Goal: Transaction & Acquisition: Register for event/course

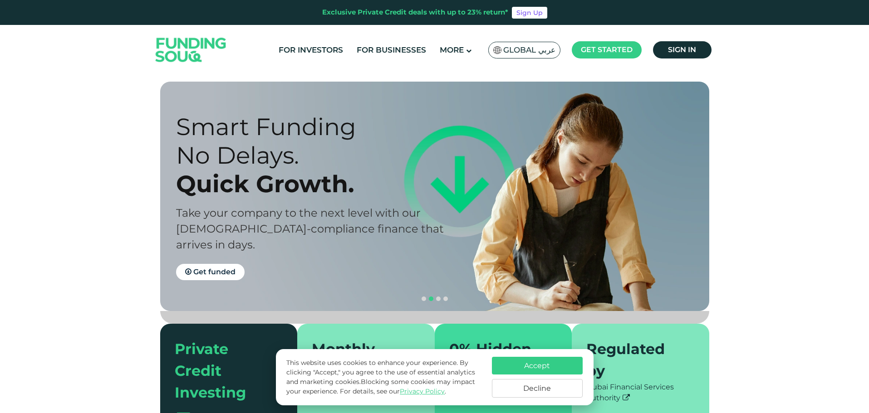
click at [549, 54] on span "Global عربي" at bounding box center [529, 50] width 52 height 10
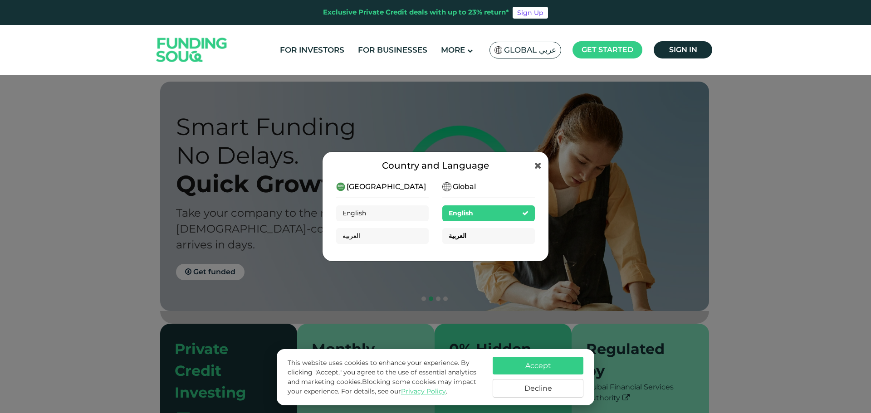
click at [459, 237] on span "العربية" at bounding box center [458, 236] width 18 height 8
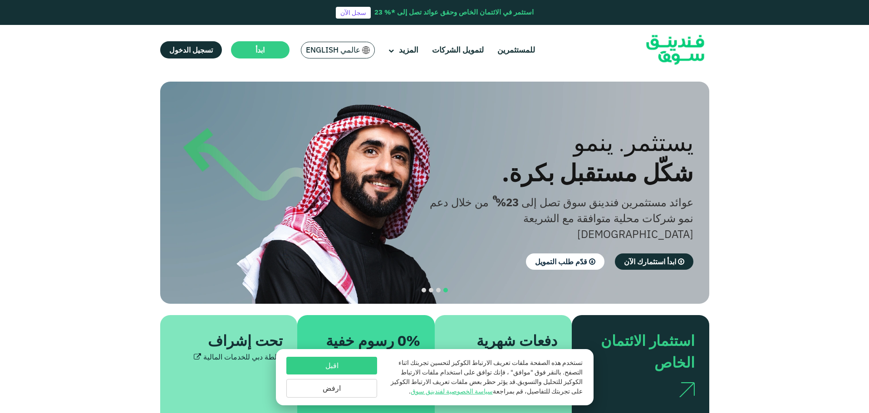
click at [754, 152] on section "الازدهار مع المبادئ. التوافق مع أحكام الشريعة الإسلامية استثمار متوافق مع الشري…" at bounding box center [434, 259] width 869 height 354
click at [327, 387] on button "ارفض" at bounding box center [331, 388] width 91 height 19
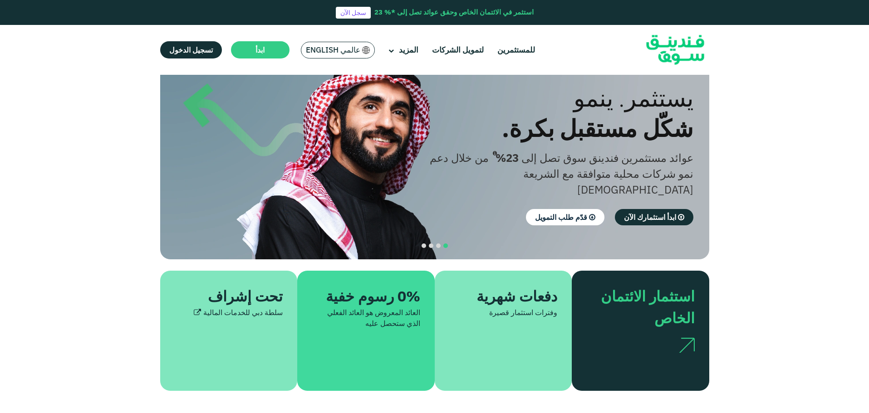
scroll to position [45, 0]
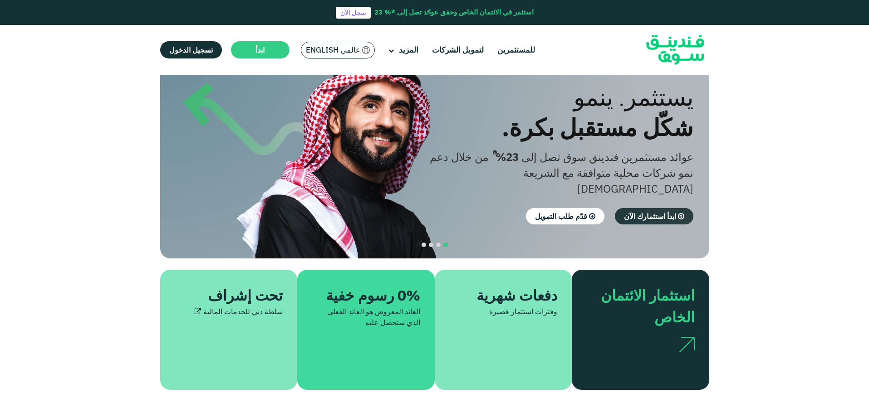
click at [650, 212] on span "ابدأ استثمارك الآن" at bounding box center [650, 216] width 52 height 9
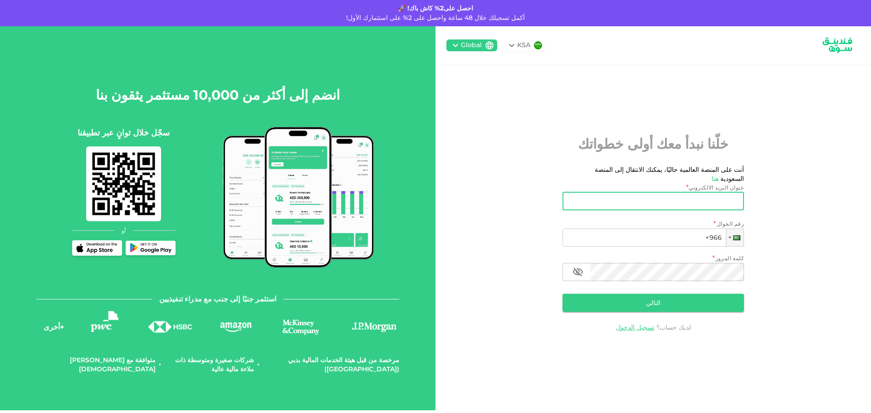
click at [644, 200] on input "عنوان البريد الالكتروني" at bounding box center [659, 201] width 172 height 18
type input "[EMAIL_ADDRESS][DOMAIN_NAME]"
click at [632, 236] on input "+966" at bounding box center [653, 238] width 181 height 18
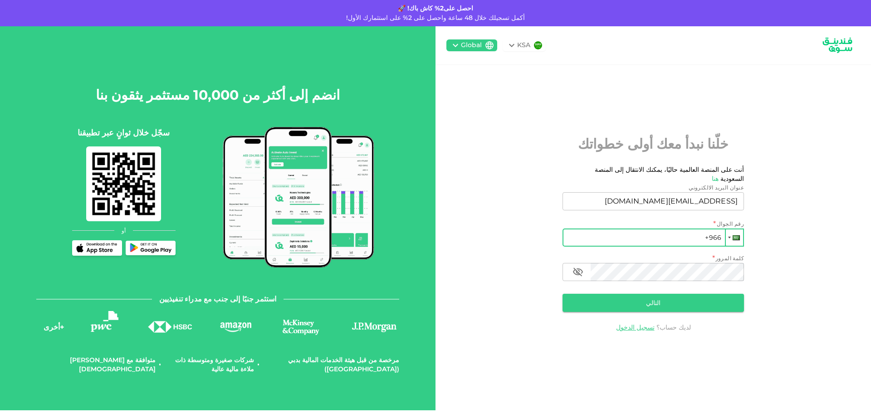
click at [729, 235] on div at bounding box center [734, 238] width 17 height 16
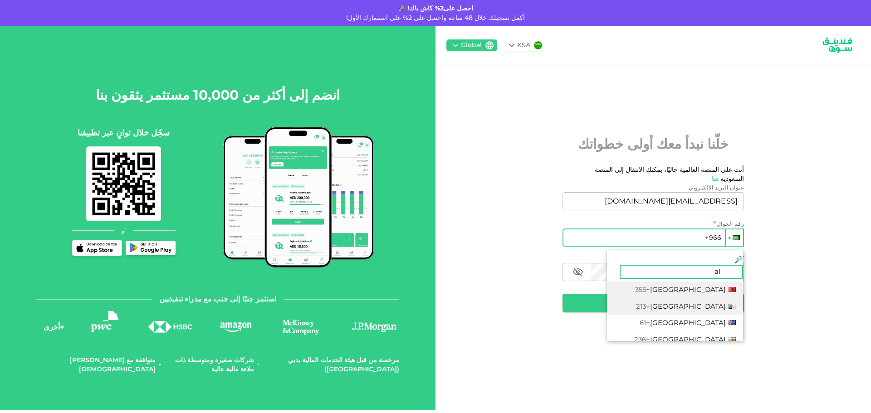
type input "al"
click at [706, 302] on span "[GEOGRAPHIC_DATA]" at bounding box center [688, 306] width 76 height 9
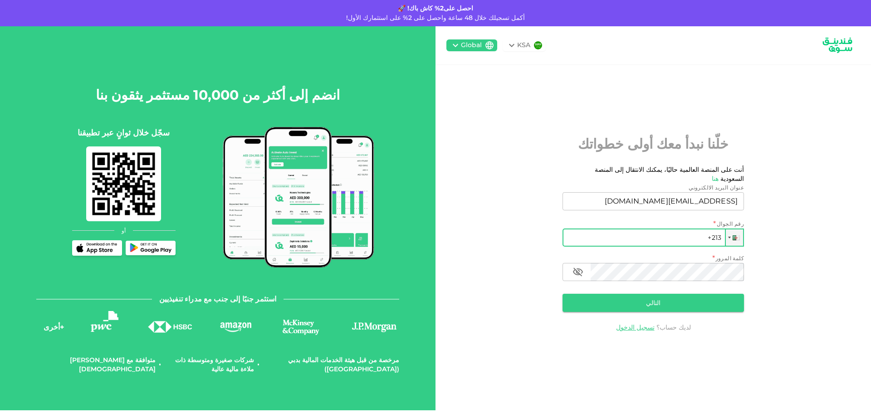
click at [700, 239] on input "+213" at bounding box center [653, 238] width 181 height 18
type input "[PHONE_NUMBER]"
click at [712, 294] on button "التالي" at bounding box center [653, 303] width 181 height 18
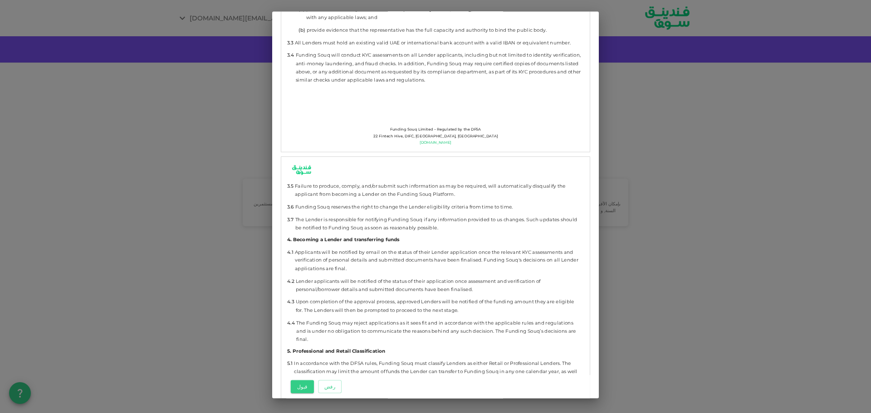
scroll to position [1951, 0]
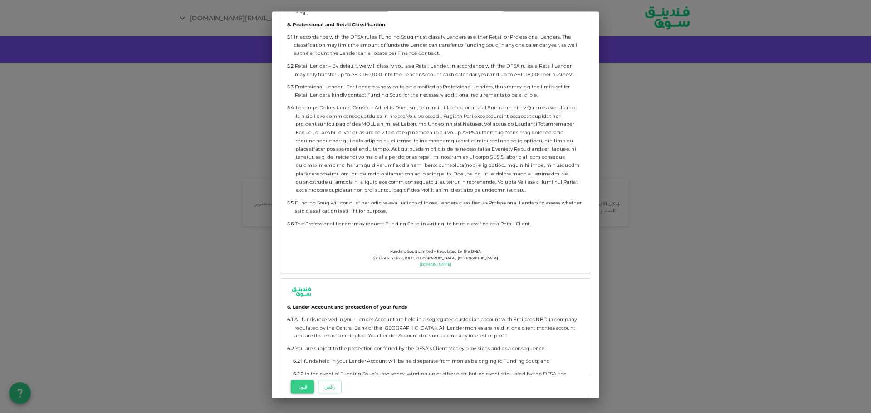
click at [304, 380] on button "قبول" at bounding box center [302, 386] width 23 height 13
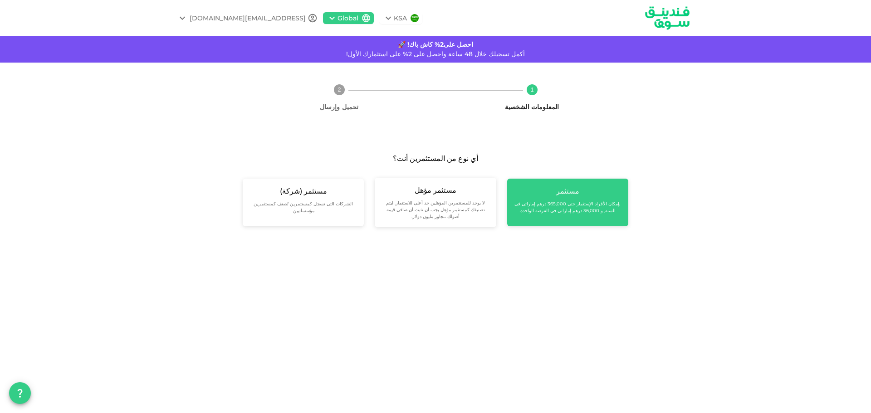
click at [552, 193] on div "مستثمر بإمكان الأفراد الإستثمار حتى 365,000 درهم إماراتي فى السنة, و 36,000 دره…" at bounding box center [568, 200] width 107 height 28
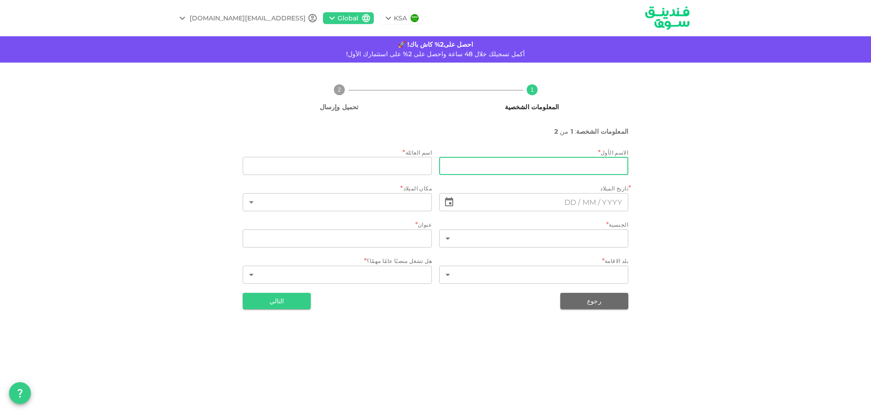
click at [574, 172] on input "firstName" at bounding box center [533, 166] width 189 height 18
type input "Aymen"
type input "Boureghda"
type input "Algérie"
type input "06 Rue bisbis mohamed cité tabet bouzide"
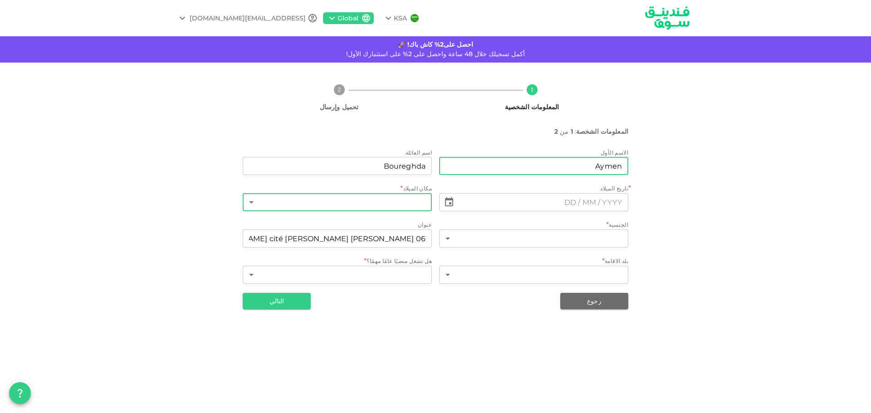
click at [431, 205] on body "KSA Global aymen.boureghda@gmail.com احصل على2% كاش باك! 🚀 أكمل تسجيلك خلال 48 …" at bounding box center [435, 206] width 871 height 413
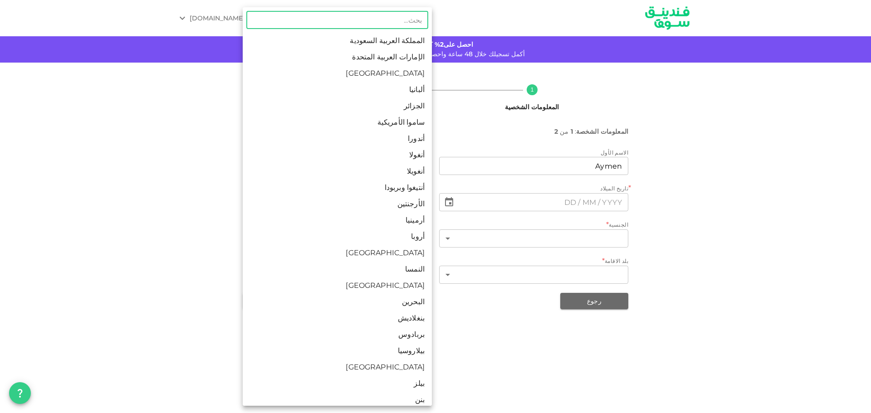
click at [415, 106] on li "الجزائر" at bounding box center [337, 106] width 189 height 16
type input "5"
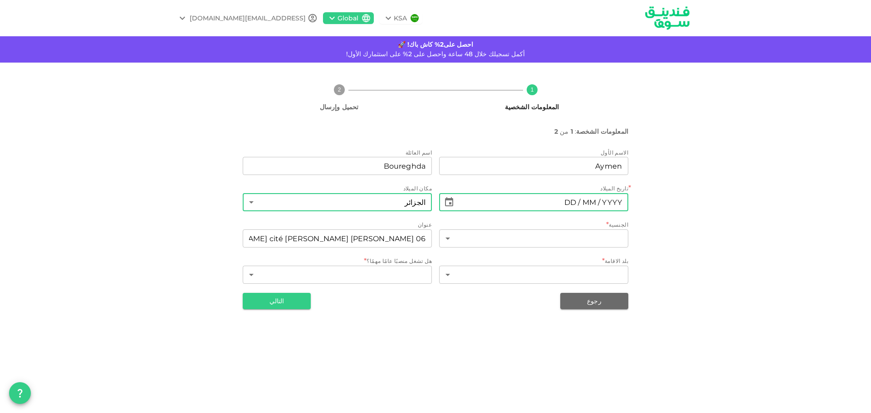
click at [531, 202] on input "⁦⁨DD⁩ / ⁨MM⁩ / ⁨YYYY⁩⁩" at bounding box center [543, 202] width 170 height 18
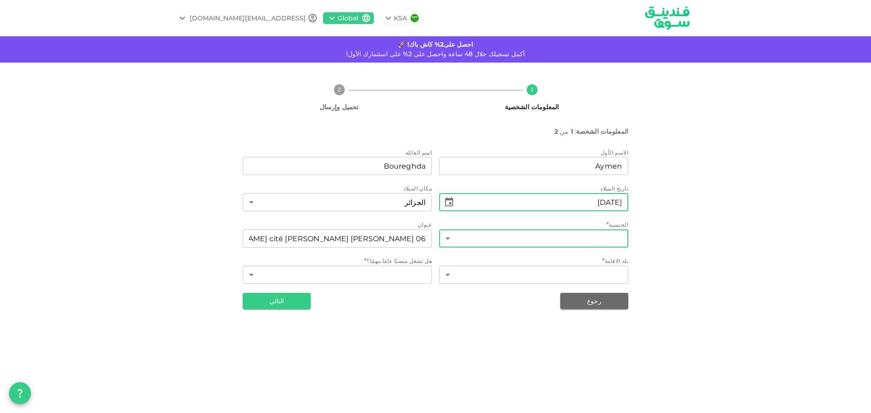
type input "⁦⁨06⁩ / ⁨12⁩ / ⁨2001⁩⁩"
click at [491, 235] on body "KSA Global aymen.boureghda@gmail.com احصل على2% كاش باك! 🚀 أكمل تسجيلك خلال 48 …" at bounding box center [435, 206] width 871 height 413
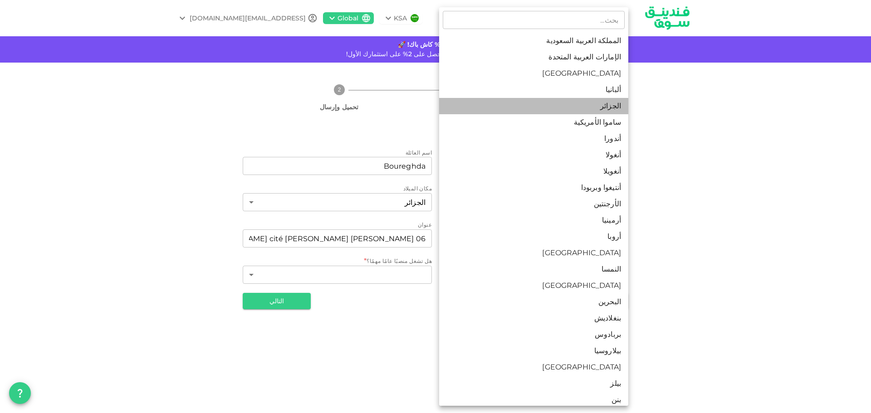
click at [599, 110] on li "الجزائر" at bounding box center [533, 106] width 189 height 16
type input "5"
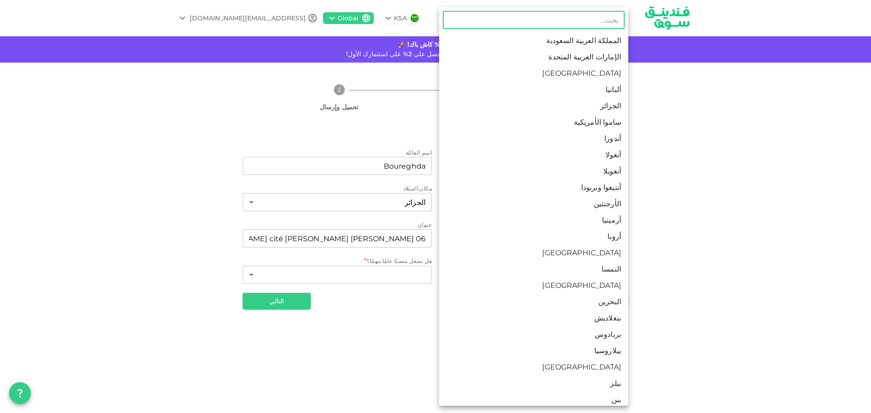
click at [498, 273] on body "KSA Global aymen.boureghda@gmail.com احصل على2% كاش باك! 🚀 أكمل تسجيلك خلال 48 …" at bounding box center [435, 206] width 871 height 413
click at [610, 111] on li "الجزائر" at bounding box center [533, 106] width 189 height 16
type input "5"
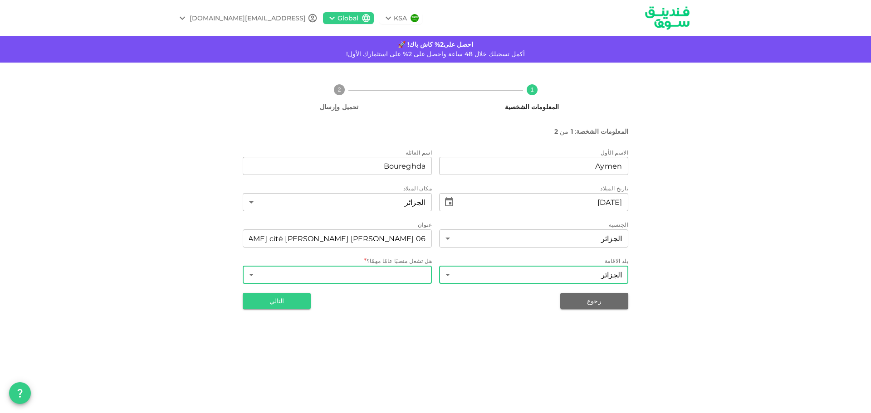
click at [420, 275] on body "KSA Global aymen.boureghda@gmail.com احصل على2% كاش باك! 🚀 أكمل تسجيلك خلال 48 …" at bounding box center [435, 206] width 871 height 413
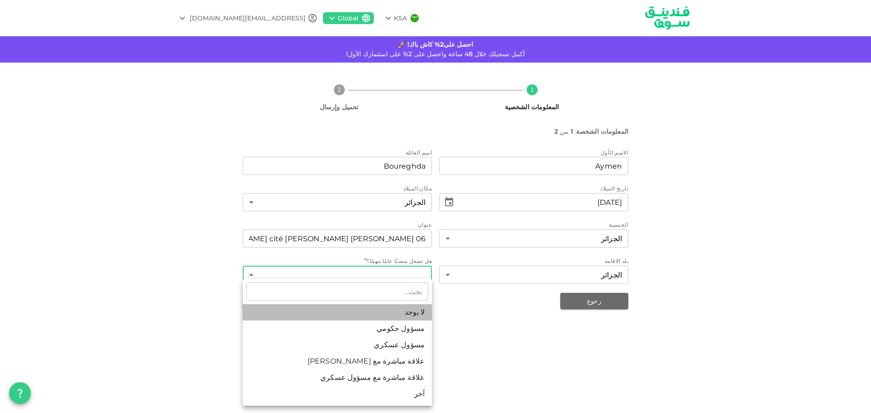
click at [409, 314] on li "لا يوجد" at bounding box center [337, 312] width 189 height 16
type input "1"
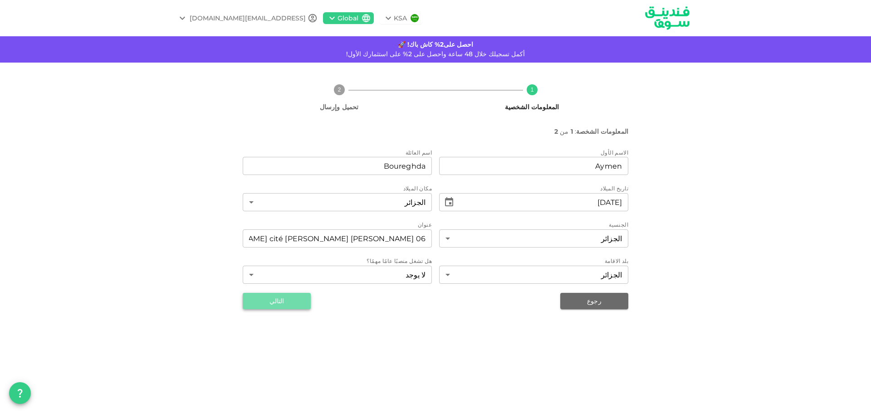
click at [281, 306] on button "التالي" at bounding box center [277, 301] width 68 height 16
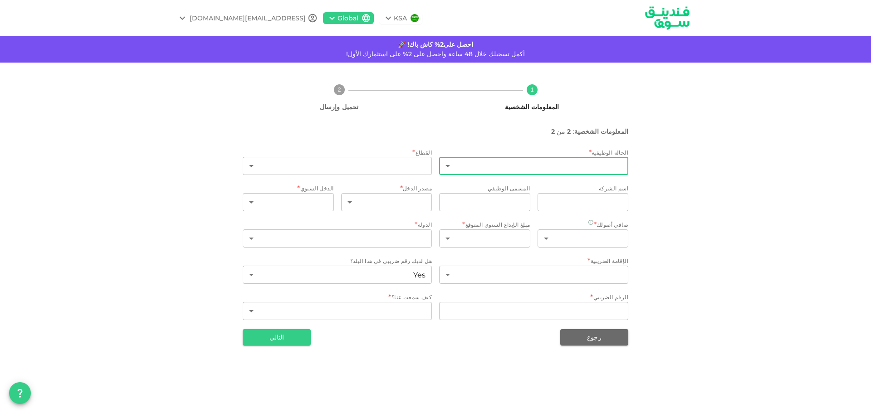
click at [587, 166] on body "KSA Global aymen.boureghda@gmail.com احصل على2% كاش باك! 🚀 أكمل تسجيلك خلال 48 …" at bounding box center [435, 206] width 871 height 413
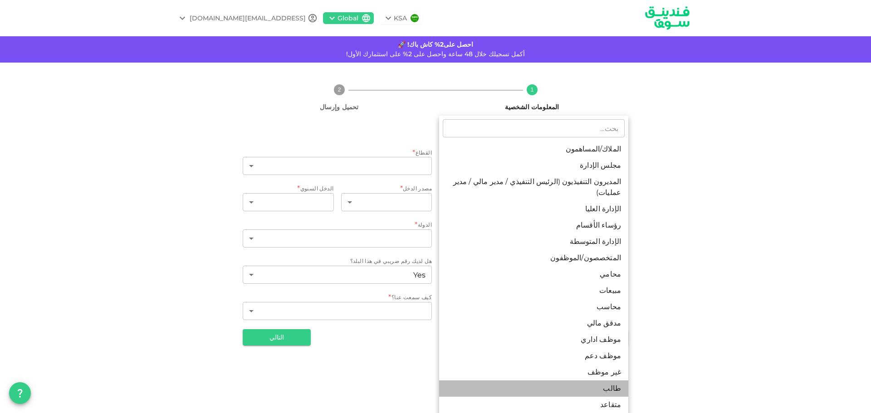
click at [614, 381] on li "طالب" at bounding box center [533, 389] width 189 height 16
type input "15"
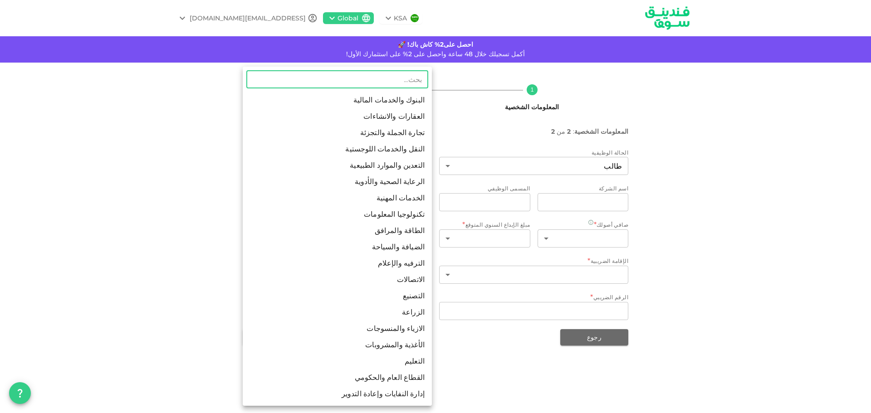
click at [396, 170] on body "KSA Global aymen.boureghda@gmail.com احصل على2% كاش باك! 🚀 أكمل تسجيلك خلال 48 …" at bounding box center [435, 206] width 871 height 413
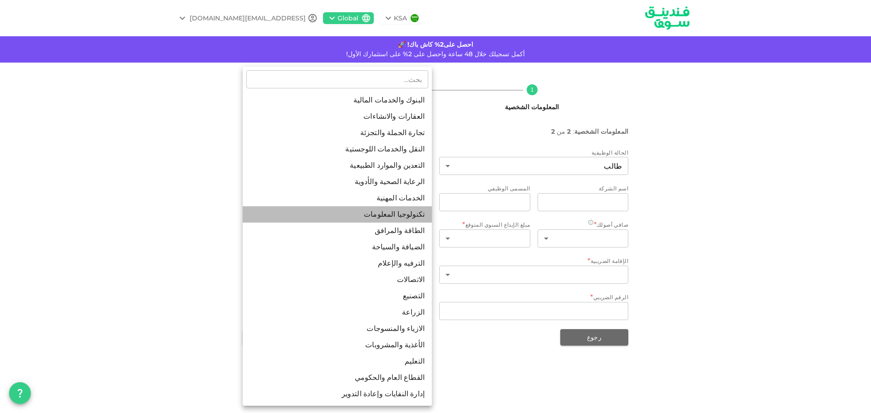
click at [421, 209] on li "تكنولوجيا المعلومات" at bounding box center [337, 214] width 189 height 16
type input "8"
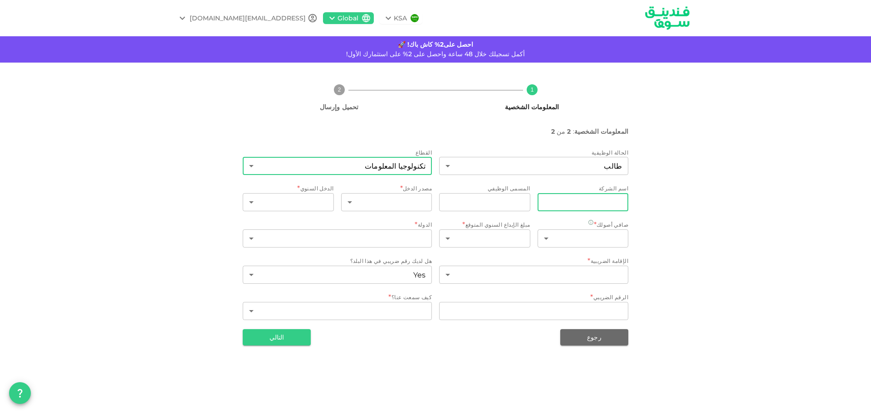
click at [582, 205] on input "companyName" at bounding box center [583, 202] width 91 height 18
click at [536, 205] on div "اسم الشركة companyName companyName المسمى الوظيفي jobTitle jobTitle" at bounding box center [533, 198] width 189 height 29
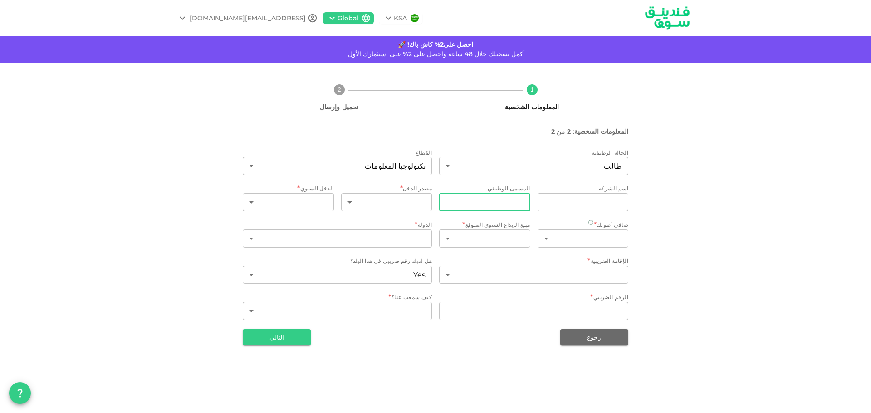
click at [493, 205] on input "jobTitle" at bounding box center [484, 202] width 91 height 18
drag, startPoint x: 436, startPoint y: 206, endPoint x: 430, endPoint y: 206, distance: 5.9
click at [434, 206] on div "الحالة الوظيفية طالب 15 ​ القطاع تكنولوجيا المعلومات 8 ​ اسم الشركة companyName…" at bounding box center [436, 235] width 386 height 174
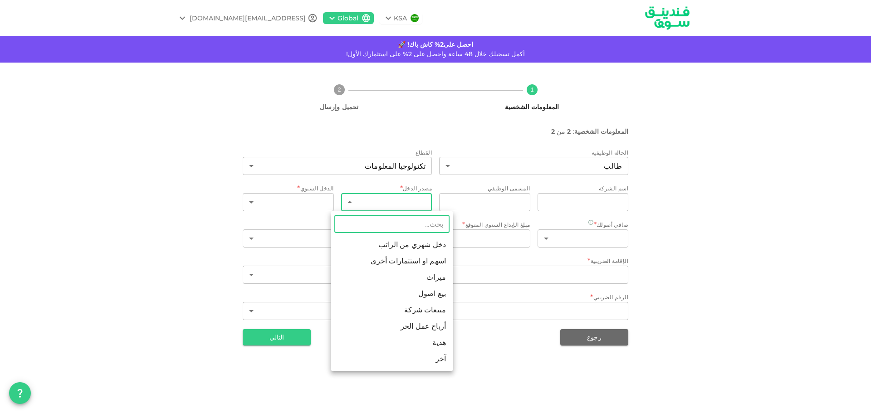
click at [376, 199] on body "KSA Global aymen.boureghda@gmail.com احصل على2% كاش باك! 🚀 أكمل تسجيلك خلال 48 …" at bounding box center [435, 206] width 871 height 413
click at [405, 323] on li "أرباح عمل الحر" at bounding box center [392, 327] width 123 height 16
type input "6"
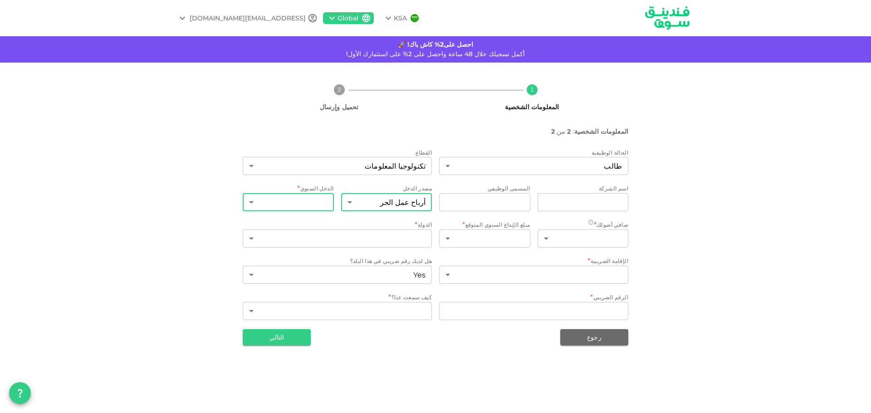
click at [320, 209] on body "KSA Global aymen.boureghda@gmail.com احصل على2% كاش باك! 🚀 أكمل تسجيلك خلال 48 …" at bounding box center [435, 206] width 871 height 413
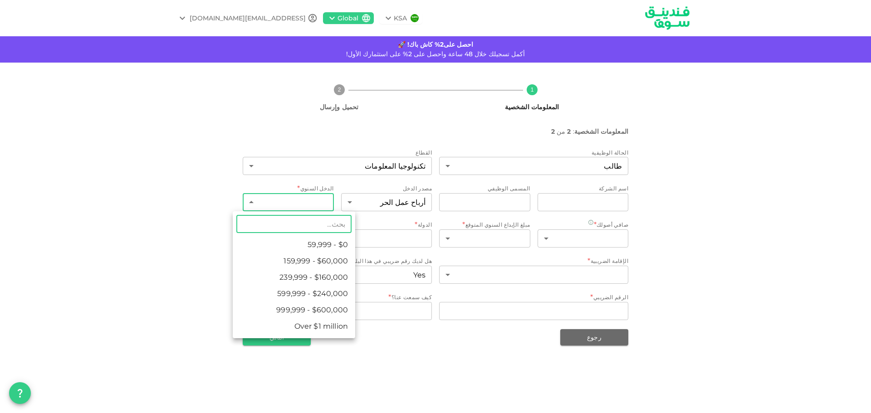
click at [332, 246] on li "$0 - 59,999" at bounding box center [294, 245] width 123 height 16
type input "1"
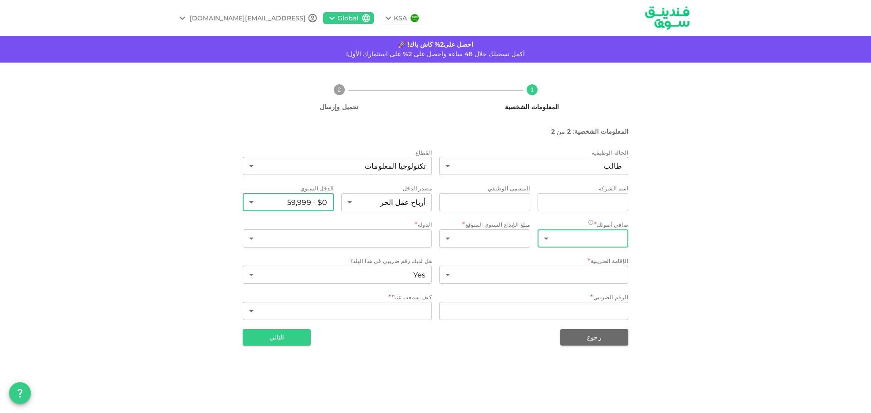
click at [576, 234] on body "KSA Global aymen.boureghda@gmail.com احصل على2% كاش باك! 🚀 أكمل تسجيلك خلال 48 …" at bounding box center [435, 206] width 871 height 413
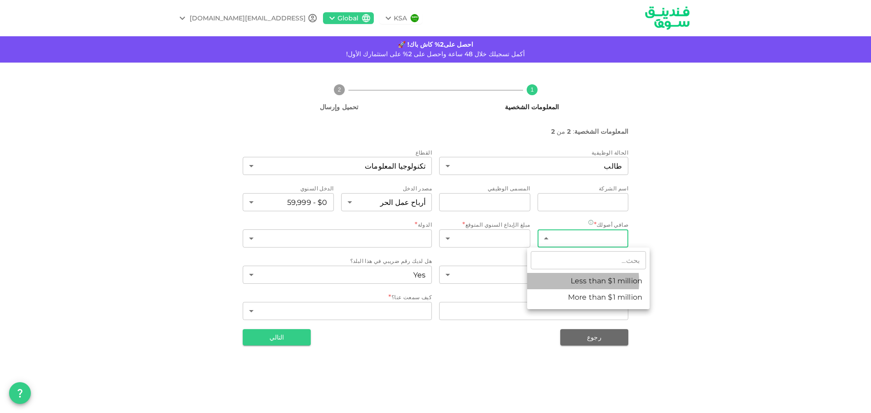
click at [562, 282] on li "Less than $1 million" at bounding box center [588, 281] width 123 height 16
type input "1"
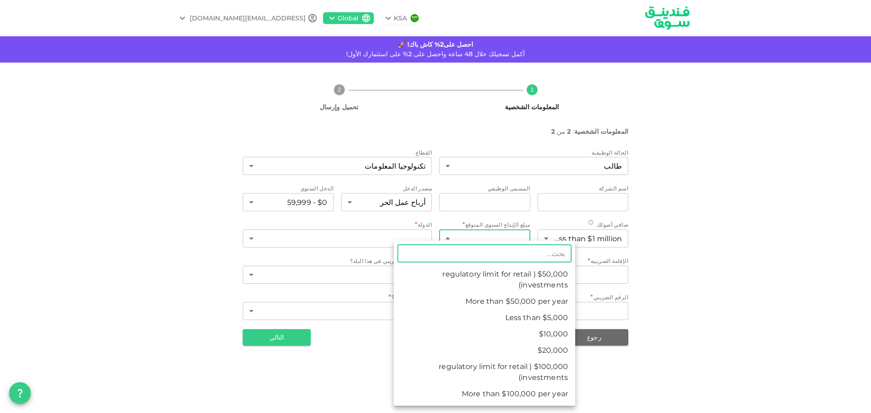
click at [508, 238] on body "KSA Global aymen.boureghda@gmail.com احصل على2% كاش باك! 🚀 أكمل تسجيلك خلال 48 …" at bounding box center [435, 206] width 871 height 413
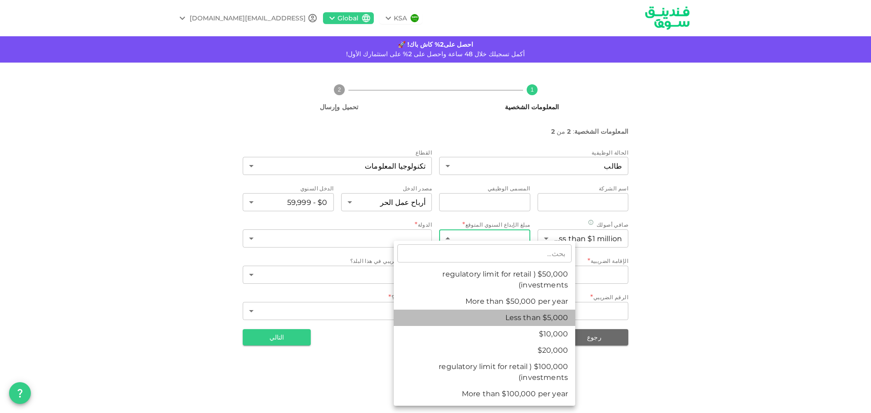
click at [526, 315] on li "Less than $5,000" at bounding box center [484, 318] width 181 height 16
type input "1"
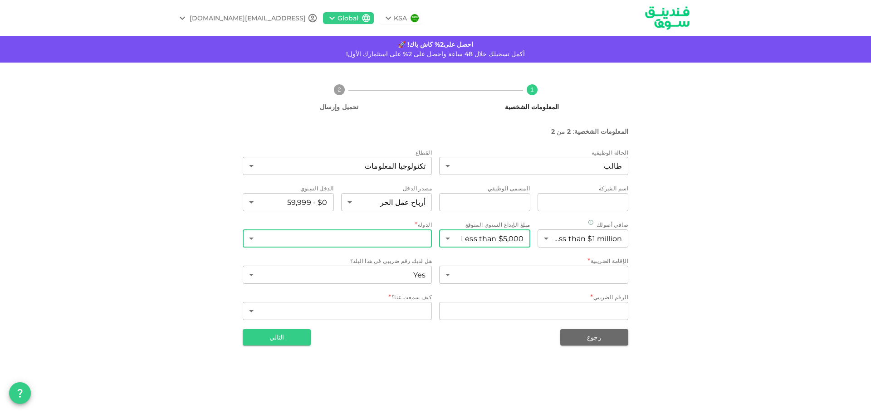
click at [407, 237] on body "KSA Global aymen.boureghda@gmail.com احصل على2% كاش باك! 🚀 أكمل تسجيلك خلال 48 …" at bounding box center [435, 206] width 871 height 413
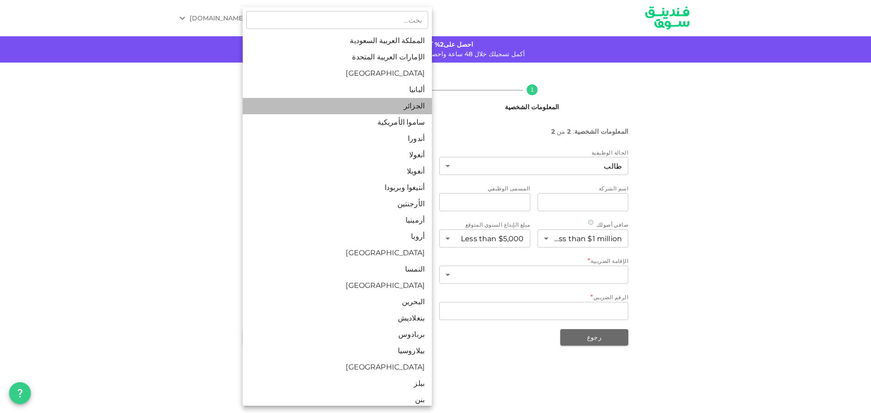
click at [407, 110] on li "الجزائر" at bounding box center [337, 106] width 189 height 16
type input "5"
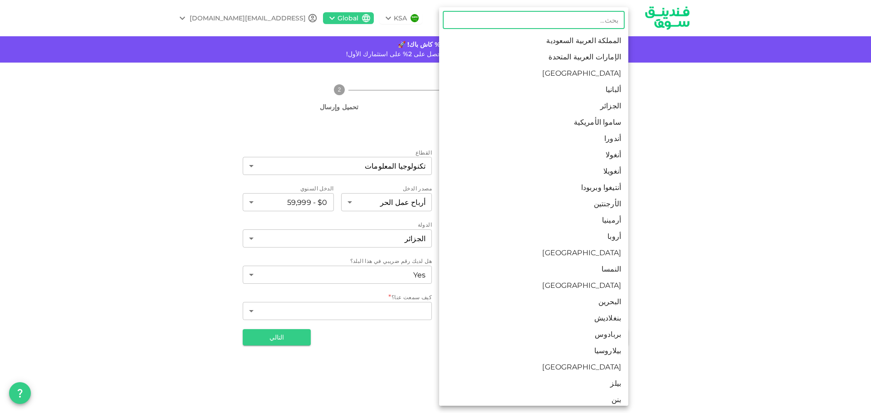
click at [578, 272] on body "KSA Global aymen.boureghda@gmail.com احصل على2% كاش باك! 🚀 أكمل تسجيلك خلال 48 …" at bounding box center [435, 206] width 871 height 413
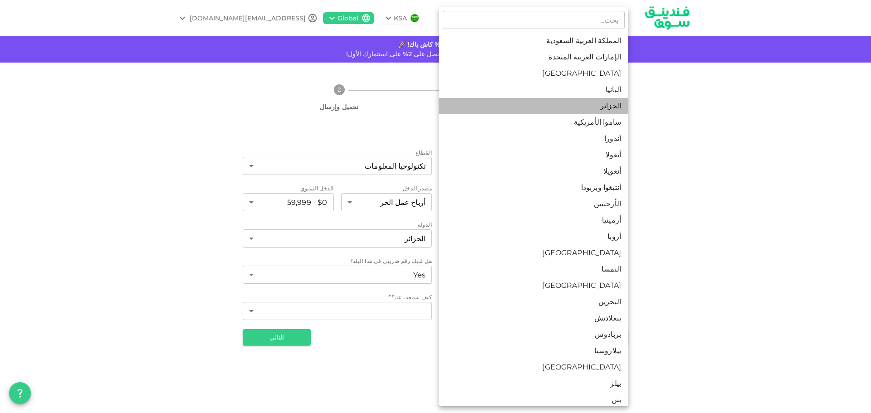
click at [613, 108] on li "الجزائر" at bounding box center [533, 106] width 189 height 16
type input "5"
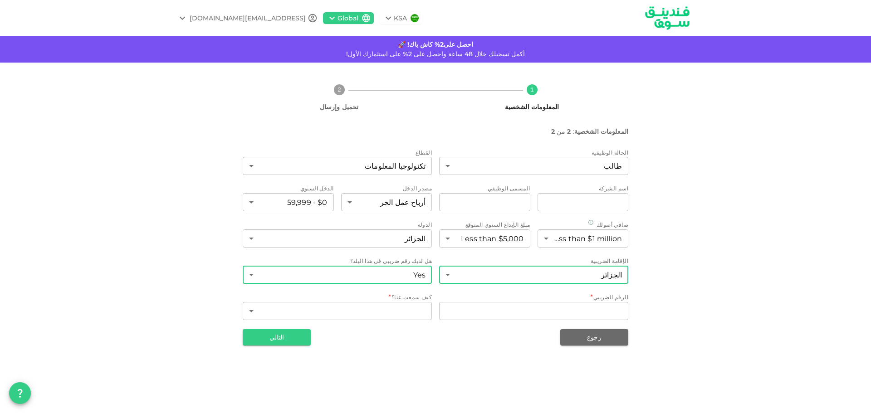
click at [413, 276] on body "KSA Global aymen.boureghda@gmail.com احصل على2% كاش باك! 🚀 أكمل تسجيلك خلال 48 …" at bounding box center [435, 206] width 871 height 413
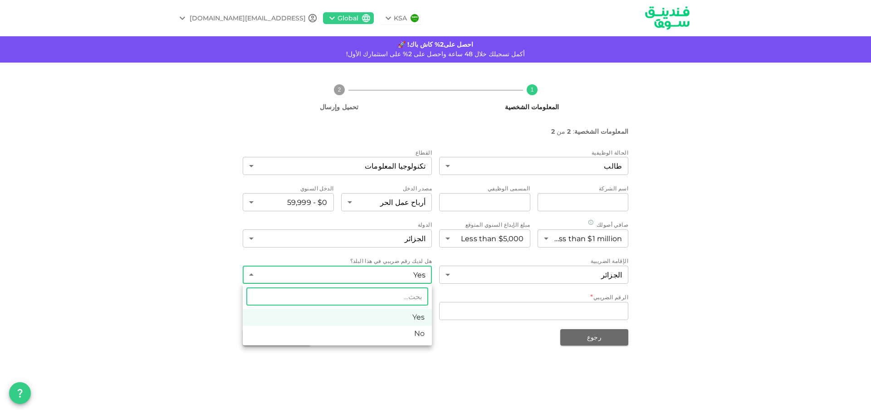
click at [475, 355] on div at bounding box center [435, 206] width 871 height 413
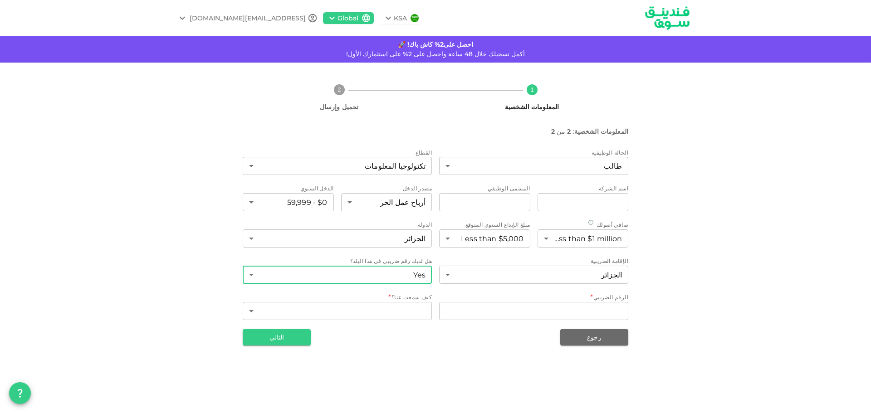
click at [411, 277] on body "KSA Global aymen.boureghda@gmail.com احصل على2% كاش باك! 🚀 أكمل تسجيلك خلال 48 …" at bounding box center [435, 206] width 871 height 413
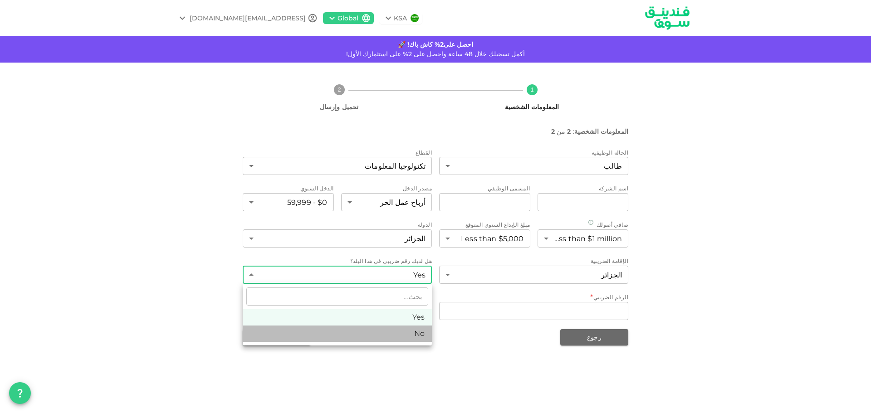
click at [416, 330] on li "No" at bounding box center [337, 334] width 189 height 16
type input "false"
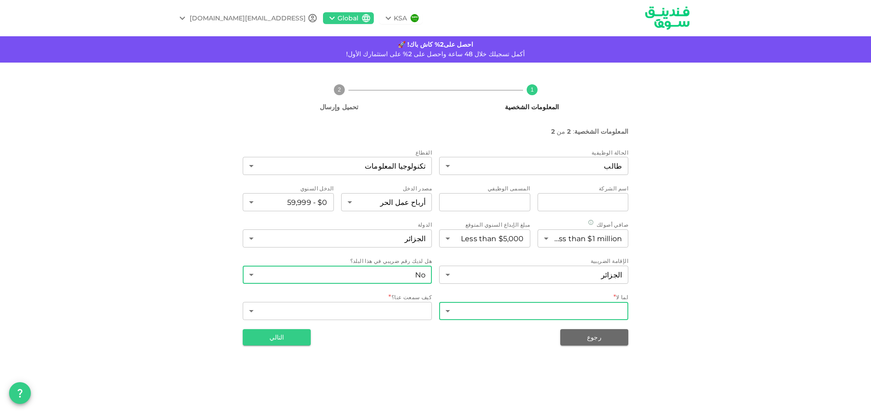
click at [506, 312] on body "KSA Global aymen.boureghda@gmail.com احصل على2% كاش باك! 🚀 أكمل تسجيلك خلال 48 …" at bounding box center [435, 206] width 871 height 413
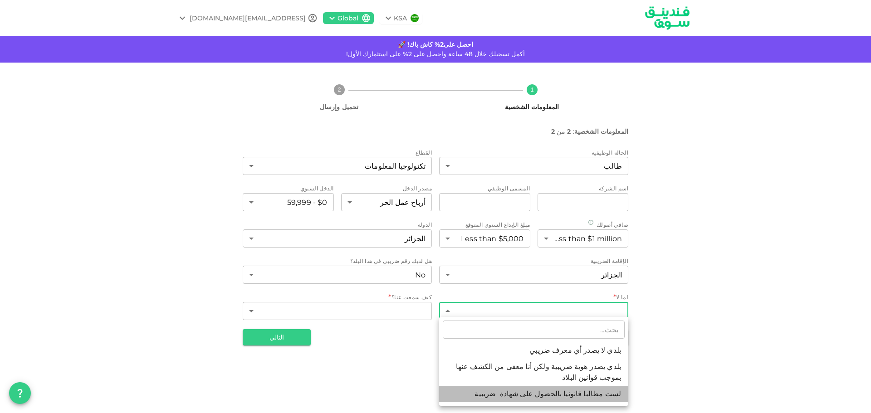
click at [534, 396] on li "لست مطالبا قانونيا بالحصول على شهادة ضريبية" at bounding box center [533, 394] width 189 height 16
type input "3"
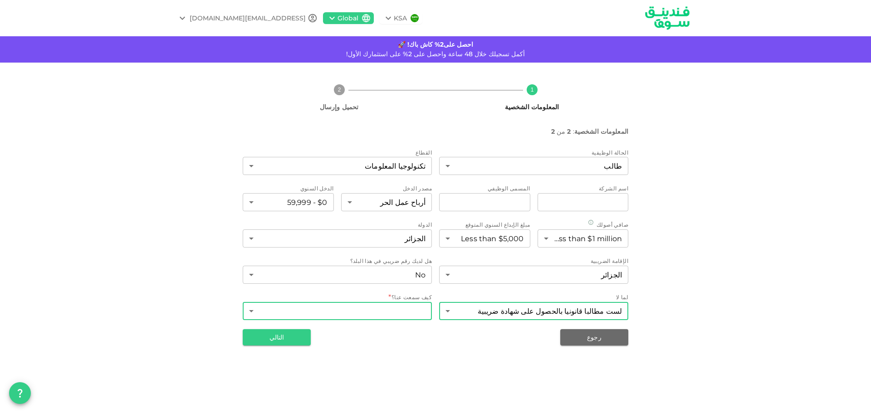
click at [426, 306] on body "KSA Global aymen.boureghda@gmail.com احصل على2% كاش باك! 🚀 أكمل تسجيلك خلال 48 …" at bounding box center [435, 206] width 871 height 413
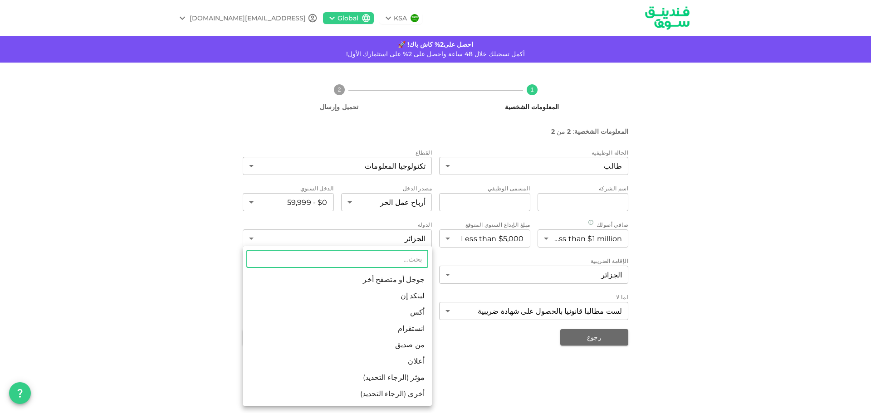
click at [420, 279] on li "جوجل أو متصفح أخر" at bounding box center [337, 280] width 189 height 16
type input "1"
click at [430, 304] on body "KSA Global aymen.boureghda@gmail.com احصل على2% كاش باك! 🚀 أكمل تسجيلك خلال 48 …" at bounding box center [435, 206] width 871 height 413
click at [415, 275] on li "جوجل أو متصفح أخر" at bounding box center [337, 280] width 189 height 16
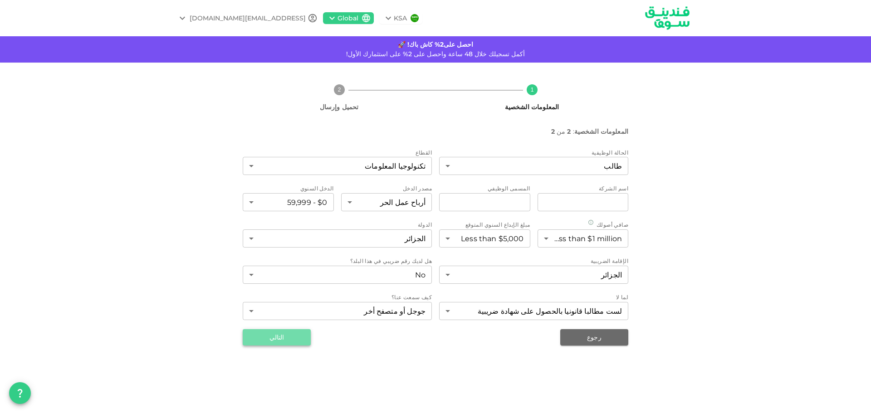
click at [280, 336] on button "التالي" at bounding box center [277, 337] width 68 height 16
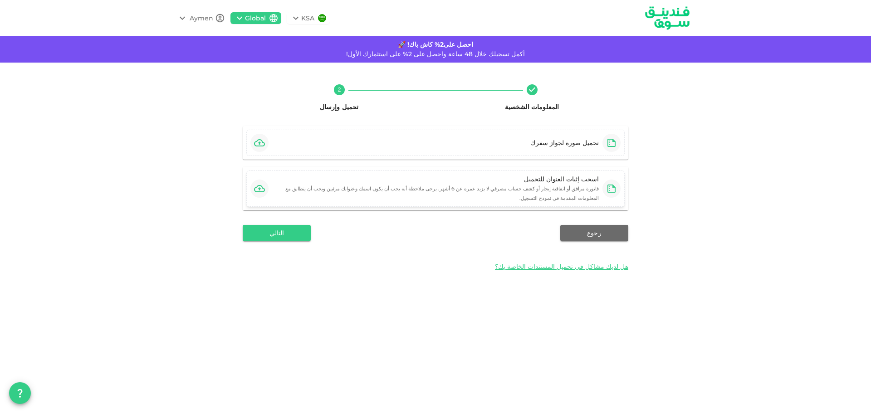
click at [328, 177] on div "اسحب إثبات العنوان للتحميل" at bounding box center [435, 179] width 327 height 9
click at [582, 143] on div "تحميل صورة لجواز سفرك" at bounding box center [564, 142] width 69 height 9
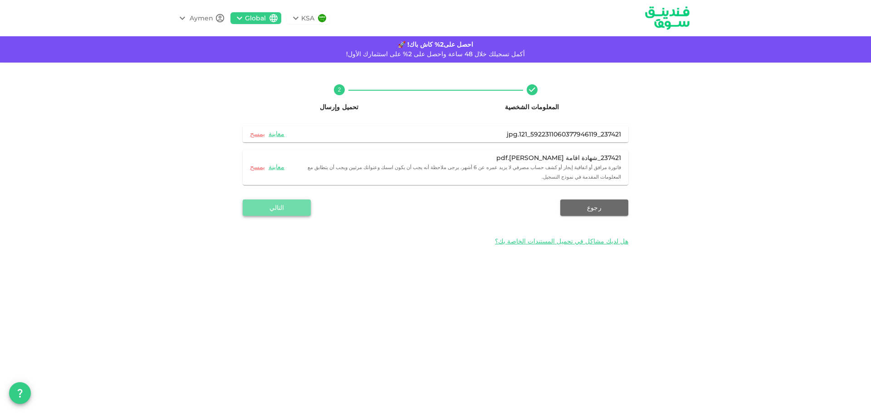
click at [284, 202] on button "التالي" at bounding box center [277, 208] width 68 height 16
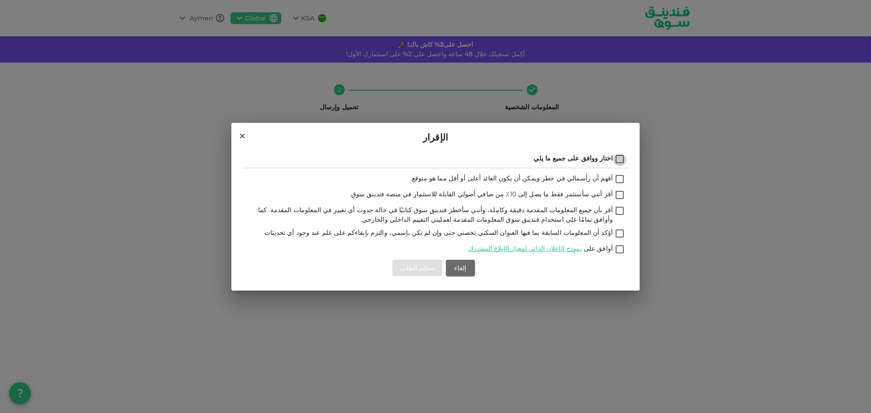
click at [621, 158] on input "اختار ووافق على جميع ما يلي" at bounding box center [620, 160] width 14 height 12
checkbox input "true"
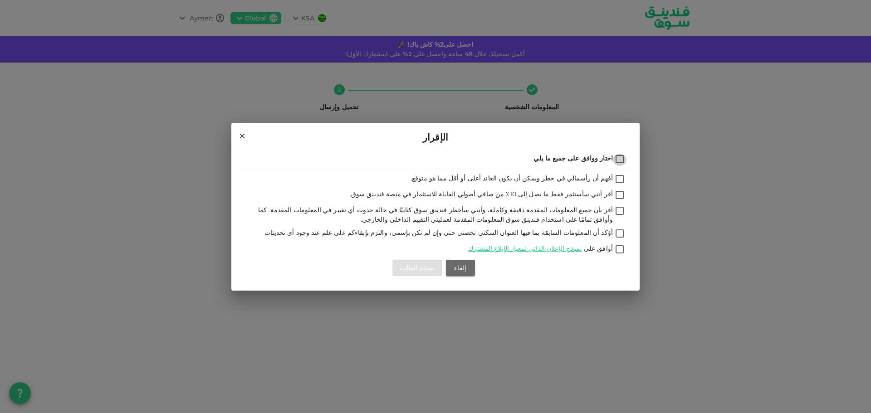
checkbox input "true"
click at [418, 269] on button "تسليم الطلب" at bounding box center [416, 268] width 49 height 16
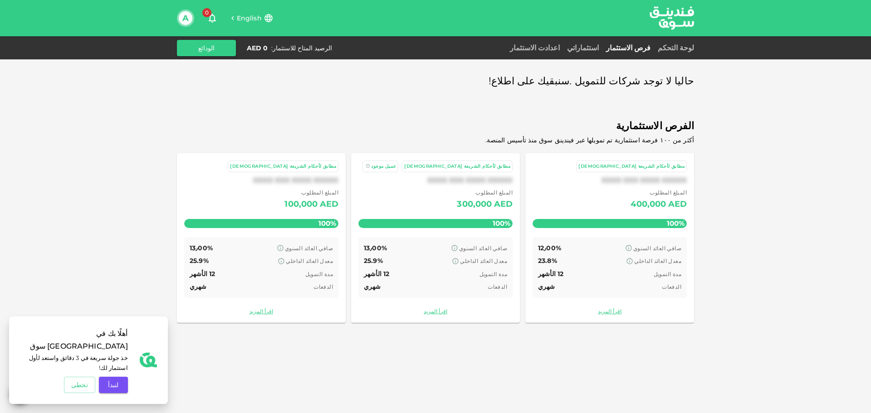
click at [687, 43] on div "لوحة التحكم" at bounding box center [674, 48] width 40 height 11
click at [683, 48] on link "لوحة التحكم" at bounding box center [674, 48] width 40 height 9
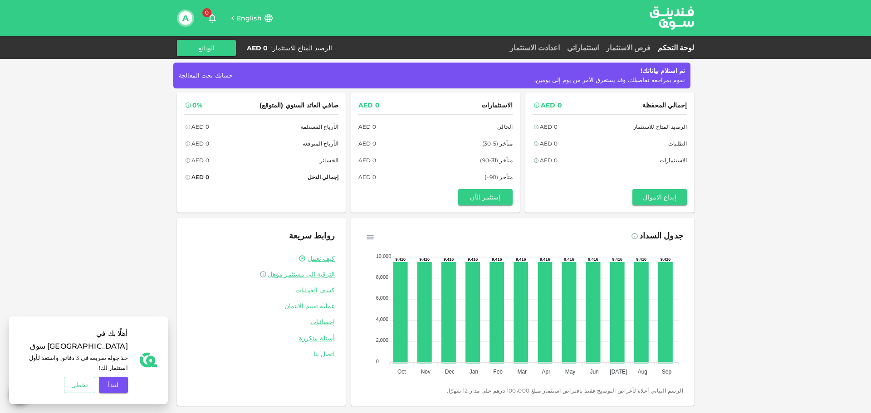
click at [658, 308] on foreignobject at bounding box center [522, 312] width 321 height 136
click at [665, 309] on icon at bounding box center [666, 312] width 12 height 99
click at [640, 303] on icon at bounding box center [641, 312] width 12 height 99
click at [638, 49] on link "فرص الاستثمار" at bounding box center [629, 48] width 52 height 9
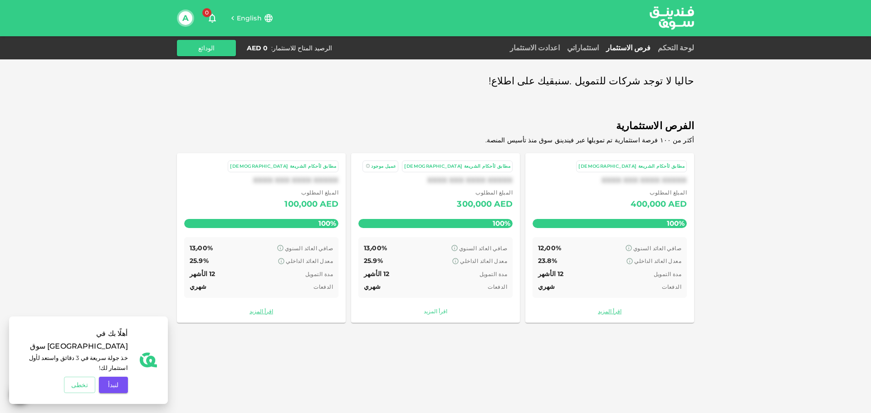
click at [438, 314] on link "اقرأ المزيد" at bounding box center [435, 311] width 154 height 9
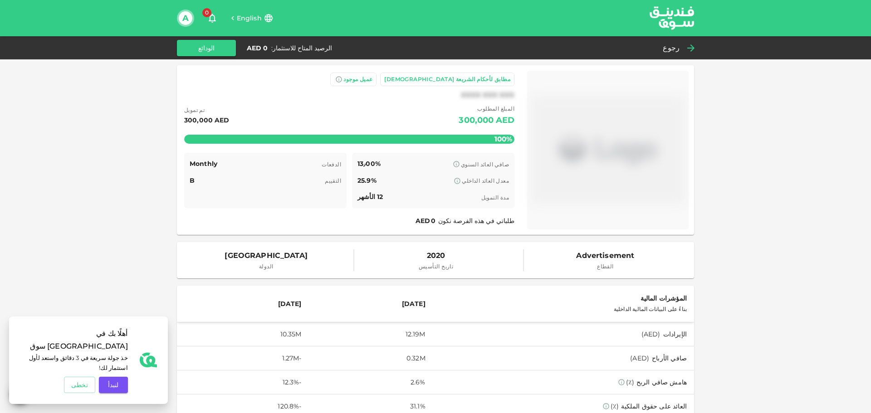
click at [689, 49] on icon at bounding box center [691, 48] width 11 height 11
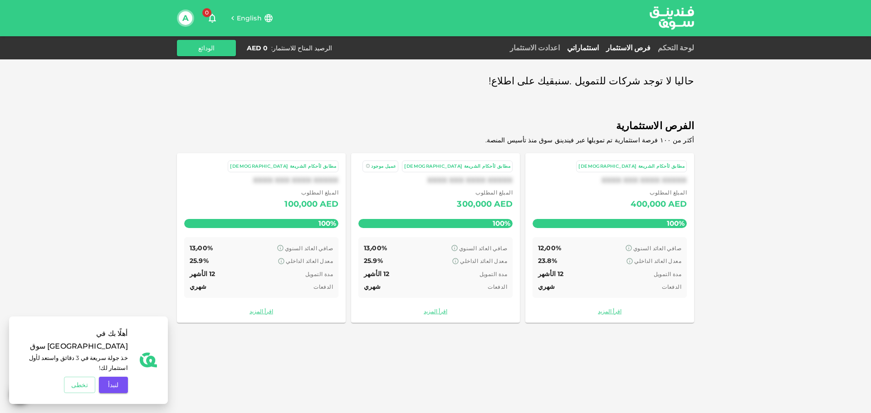
click at [603, 44] on link "استثماراتي" at bounding box center [583, 48] width 39 height 9
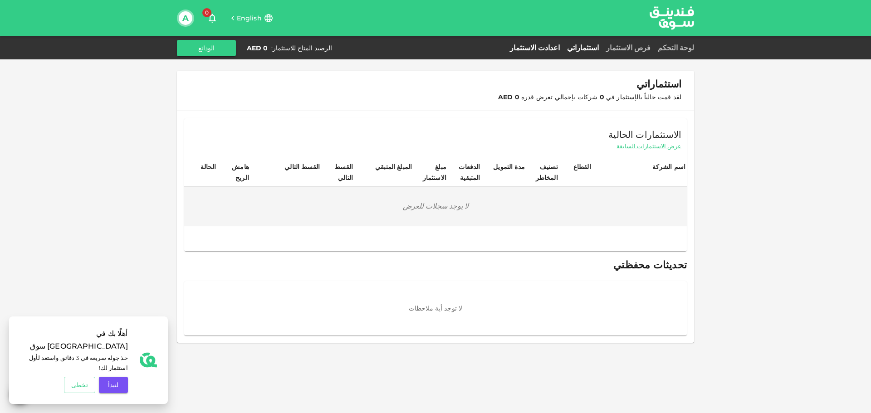
click at [564, 44] on link "اعدادت الاستثمار" at bounding box center [534, 48] width 57 height 9
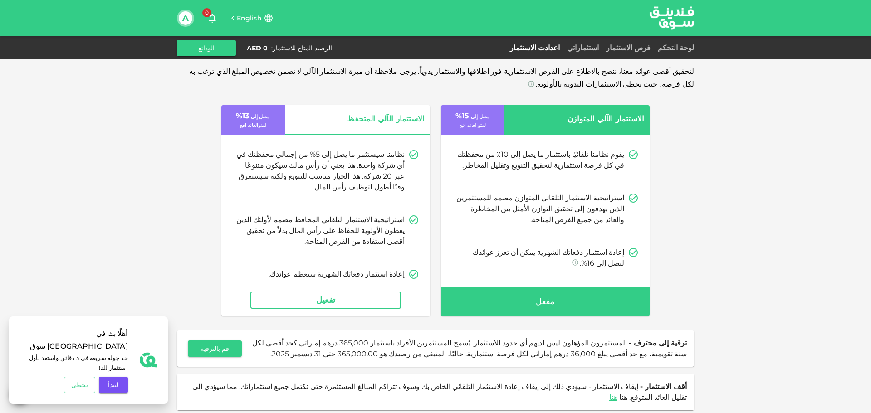
scroll to position [14, 0]
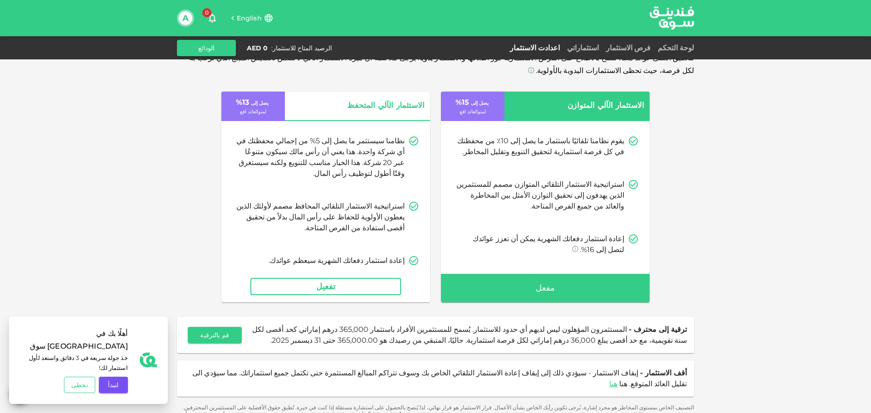
click at [88, 388] on button "تخطى" at bounding box center [79, 385] width 31 height 16
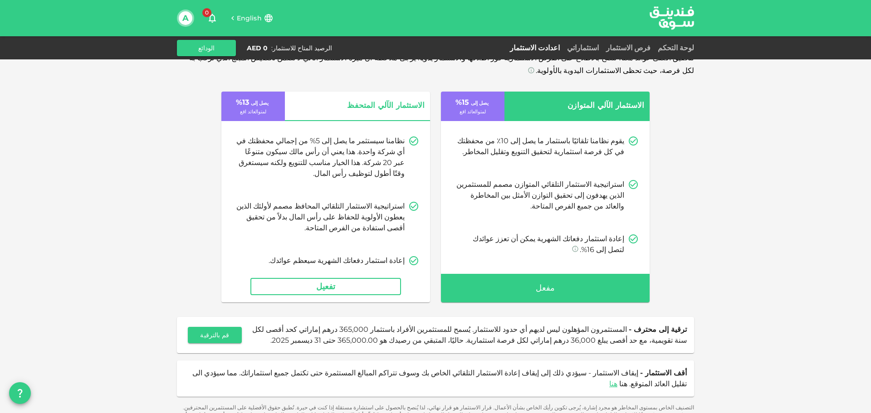
scroll to position [0, 0]
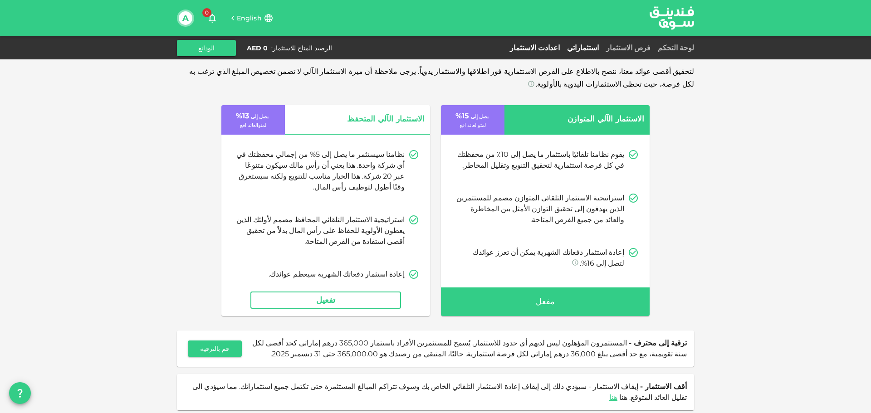
click at [591, 45] on link "استثماراتي" at bounding box center [583, 48] width 39 height 9
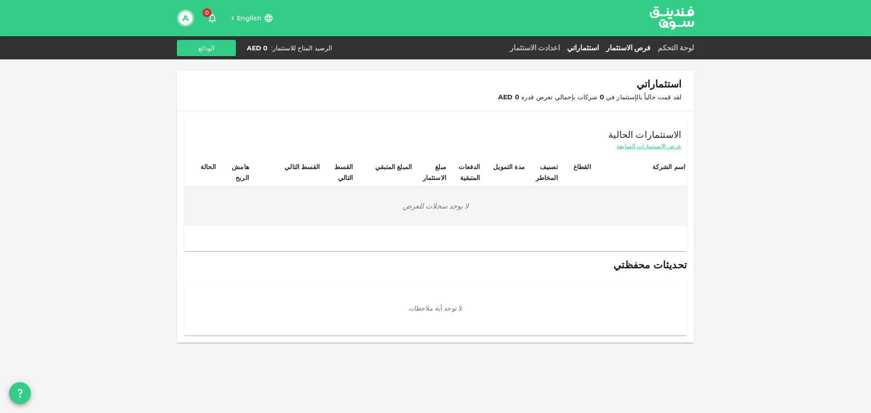
click at [636, 48] on link "فرص الاستثمار" at bounding box center [629, 48] width 52 height 9
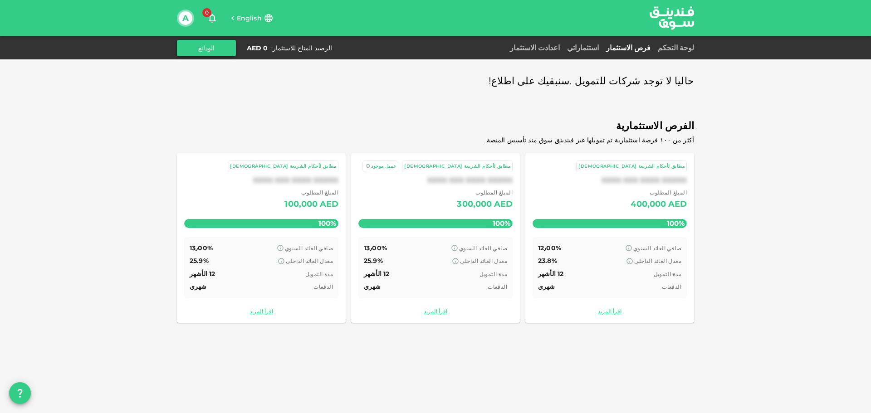
click at [200, 54] on button "الودائع" at bounding box center [206, 48] width 59 height 16
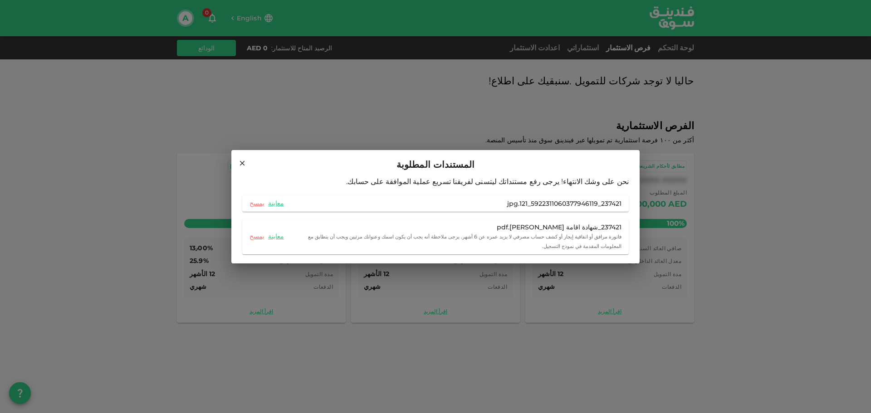
click at [242, 167] on icon at bounding box center [242, 163] width 8 height 8
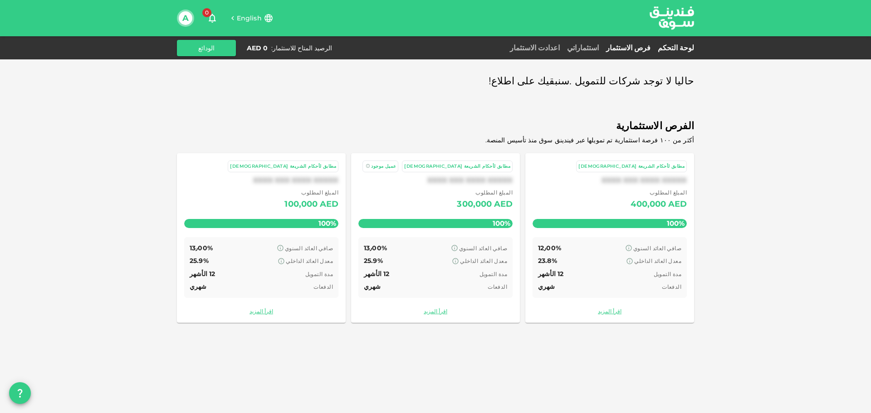
click at [672, 44] on link "لوحة التحكم" at bounding box center [674, 48] width 40 height 9
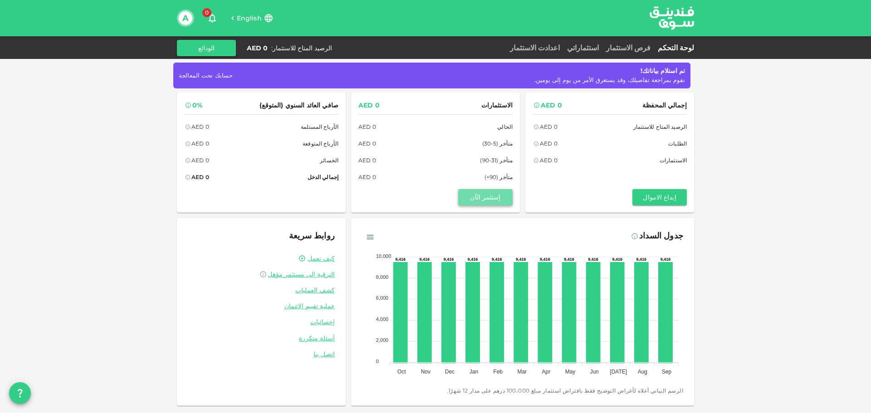
click at [491, 200] on button "إستثمر الآن" at bounding box center [485, 197] width 54 height 16
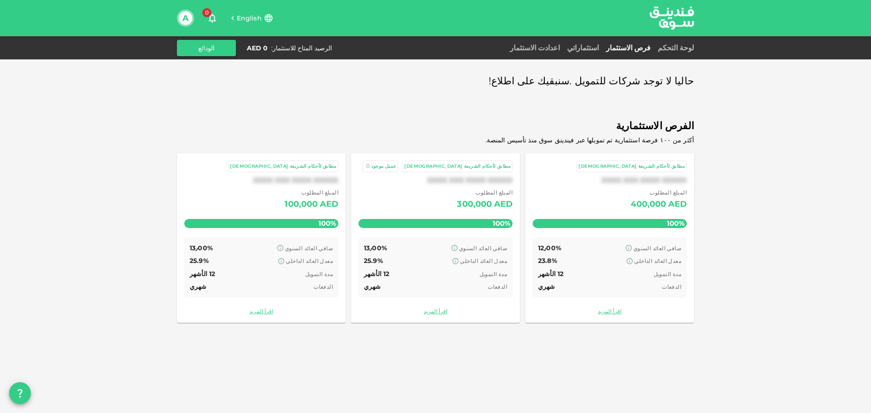
click at [491, 200] on div "300,000" at bounding box center [474, 204] width 35 height 15
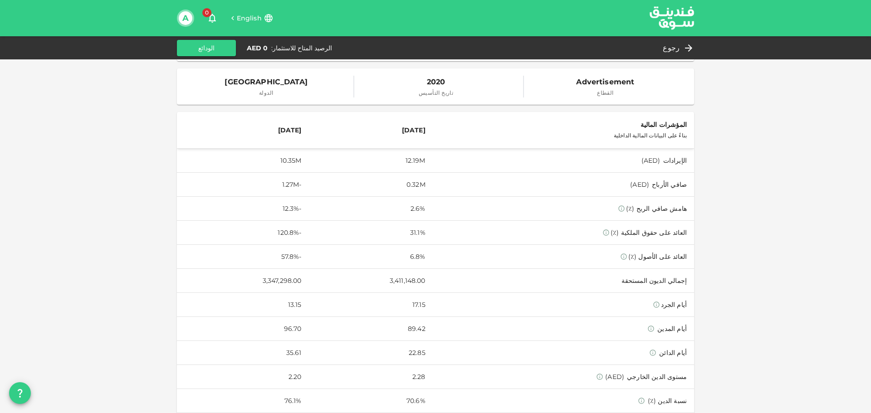
scroll to position [172, 0]
click at [250, 21] on span "English" at bounding box center [249, 18] width 25 height 8
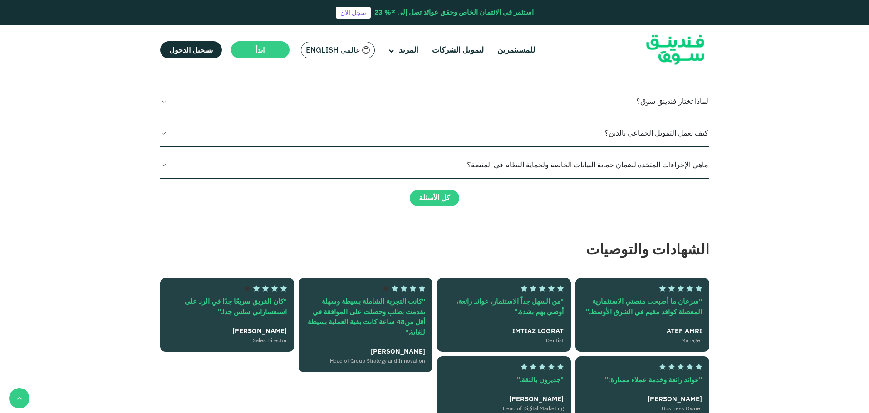
scroll to position [1044, 0]
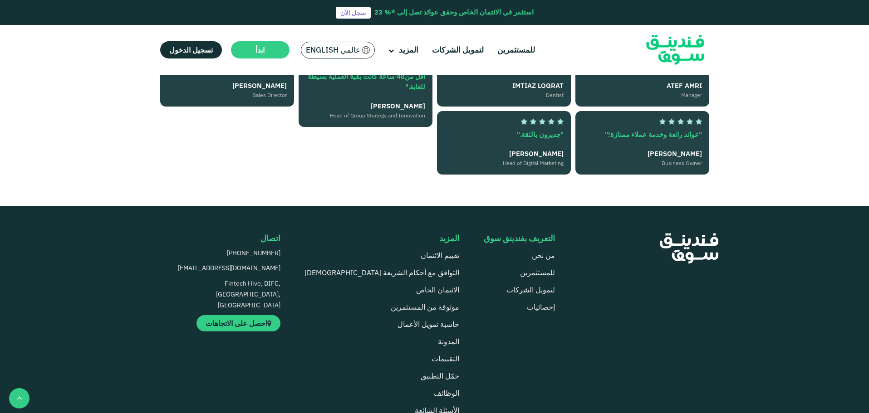
type tc-range-slider "4"
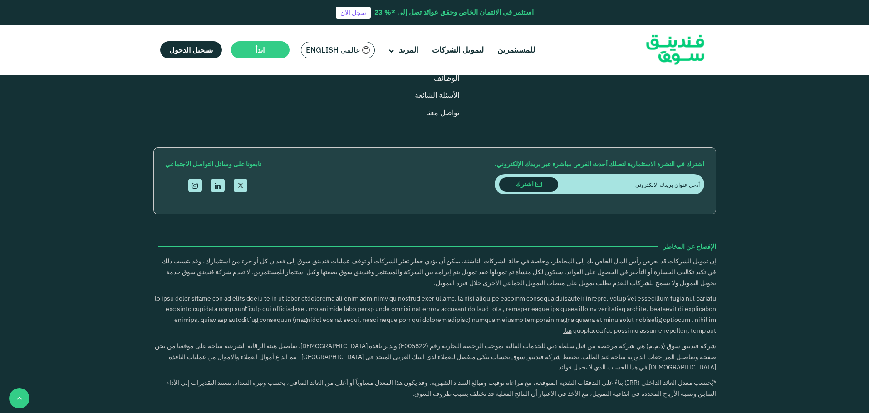
scroll to position [1588, 0]
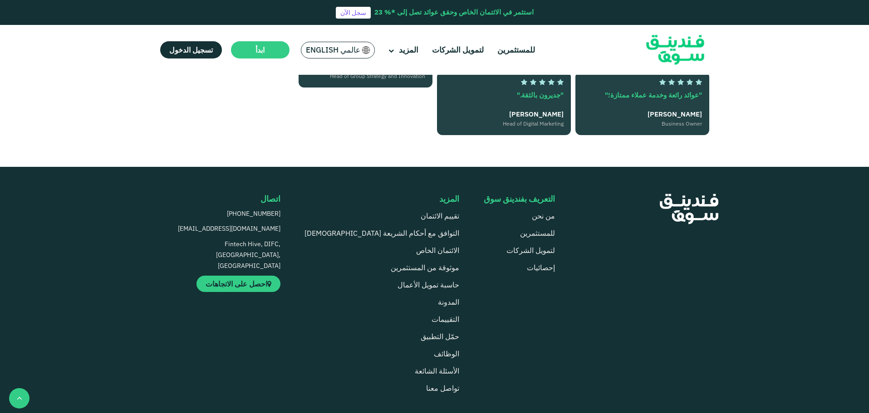
drag, startPoint x: 219, startPoint y: 160, endPoint x: 179, endPoint y: 159, distance: 39.9
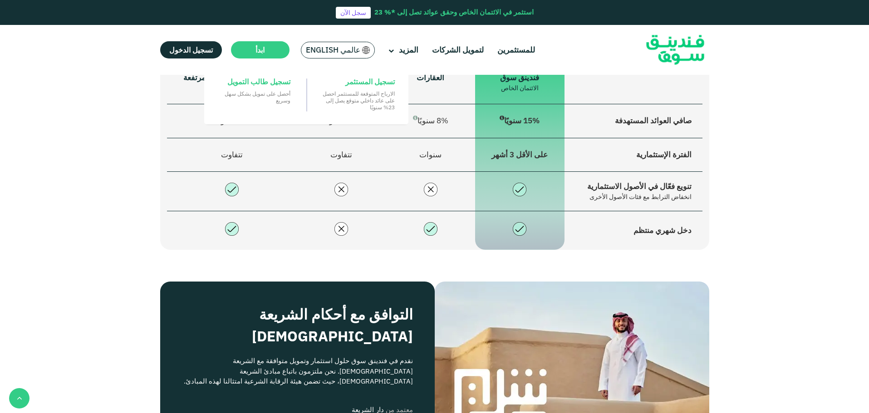
scroll to position [590, 0]
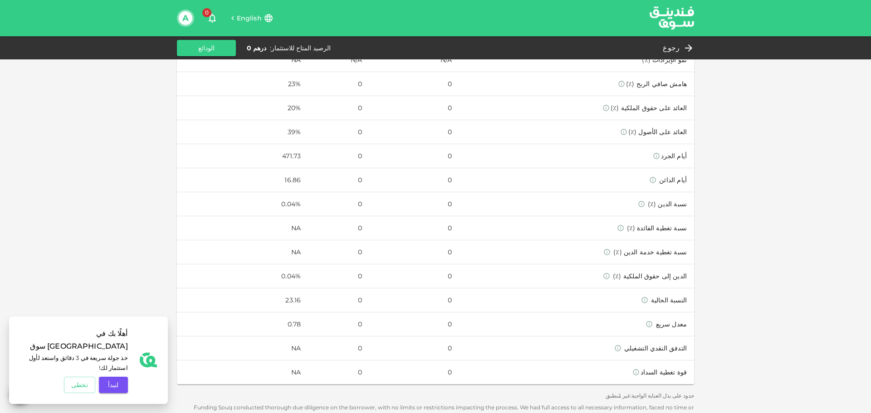
scroll to position [399, 0]
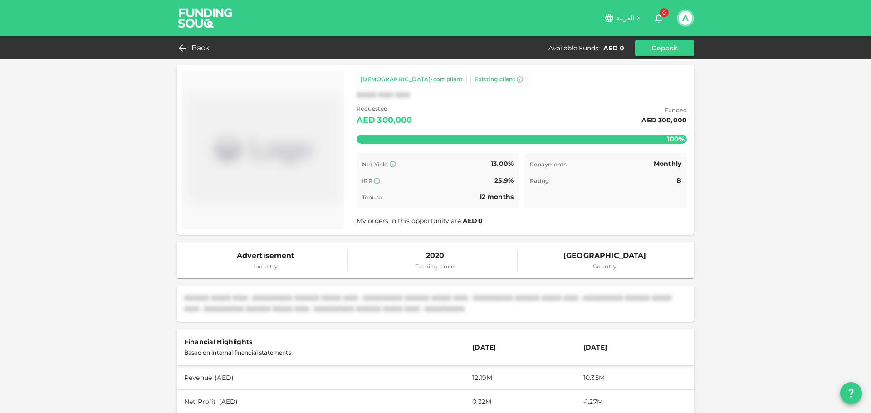
click at [269, 149] on img at bounding box center [263, 150] width 154 height 152
click at [657, 49] on button "Deposit" at bounding box center [664, 48] width 59 height 16
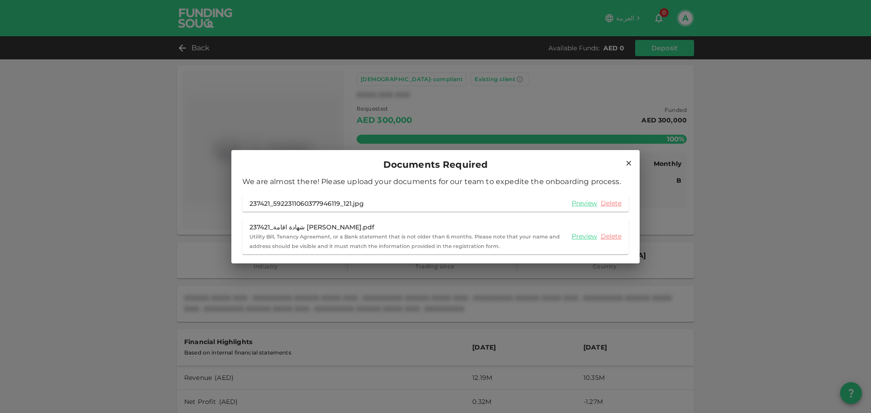
click at [630, 160] on icon at bounding box center [629, 163] width 8 height 8
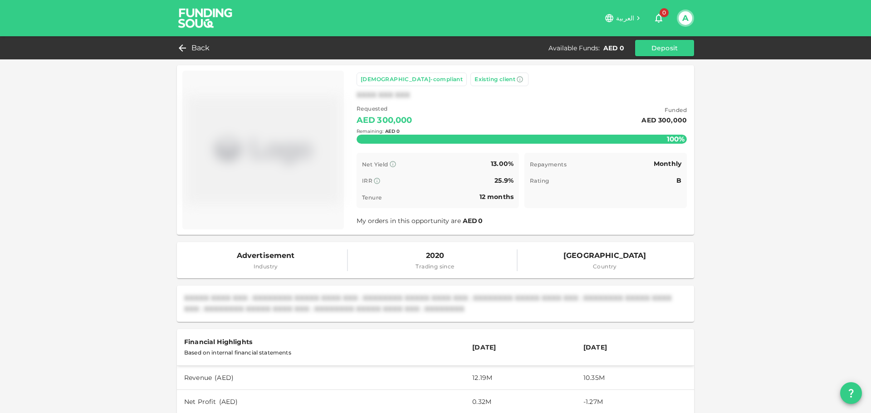
click at [554, 137] on div "Remaining : AED 0" at bounding box center [522, 131] width 330 height 36
click at [390, 132] on div "AED 0" at bounding box center [392, 131] width 15 height 7
click at [388, 119] on div "Remaining : AED 0" at bounding box center [522, 131] width 330 height 36
click at [361, 105] on span "Requested" at bounding box center [385, 108] width 56 height 9
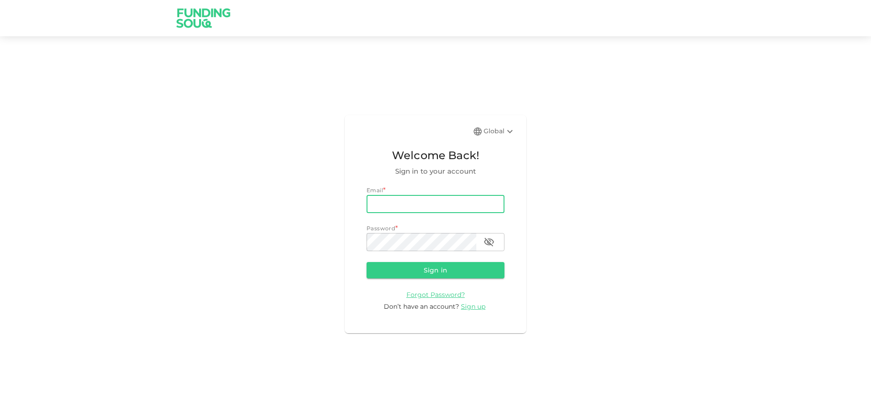
click at [428, 201] on input "email" at bounding box center [436, 204] width 138 height 18
type input "[EMAIL_ADDRESS][DOMAIN_NAME]"
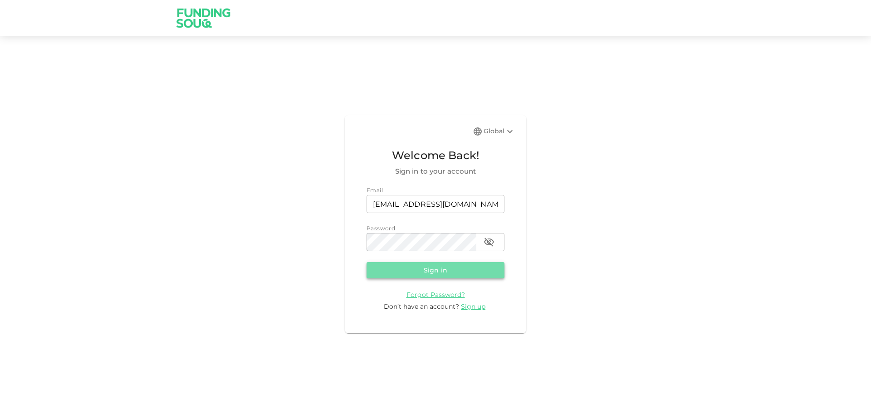
click at [448, 273] on button "Sign in" at bounding box center [436, 270] width 138 height 16
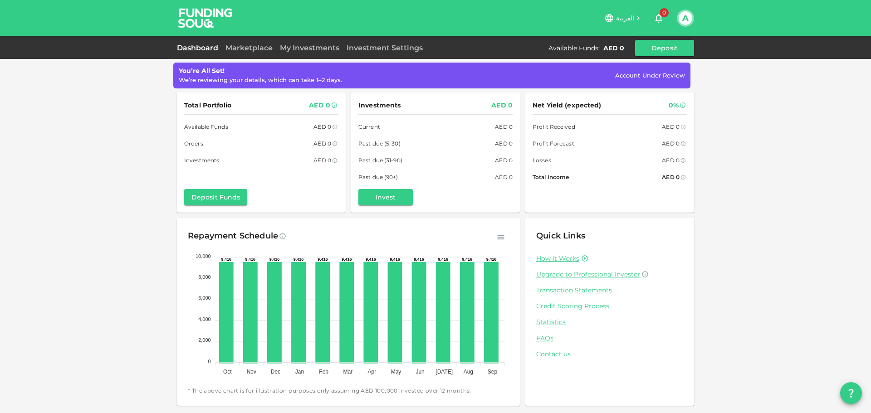
click at [49, 181] on div "You’re All Set! We’re reviewing your details, which can take 1–2 days. Account …" at bounding box center [435, 206] width 871 height 413
click at [667, 74] on span "Account Under Review" at bounding box center [650, 75] width 70 height 7
click at [272, 51] on link "Marketplace" at bounding box center [249, 48] width 54 height 9
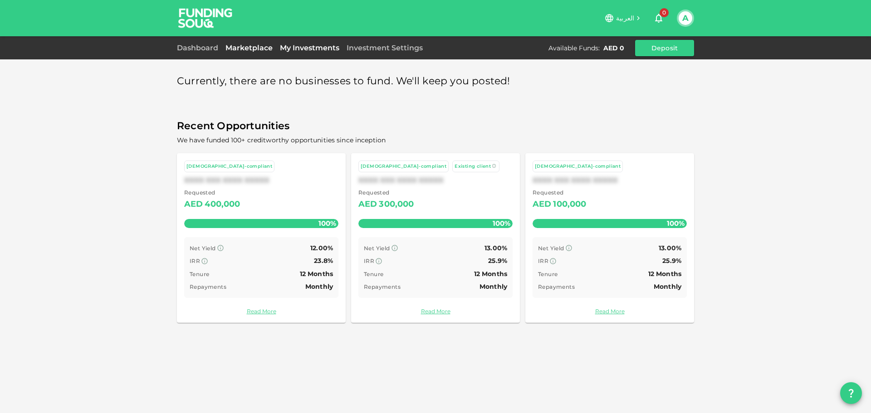
click at [286, 50] on link "My Investments" at bounding box center [309, 48] width 67 height 9
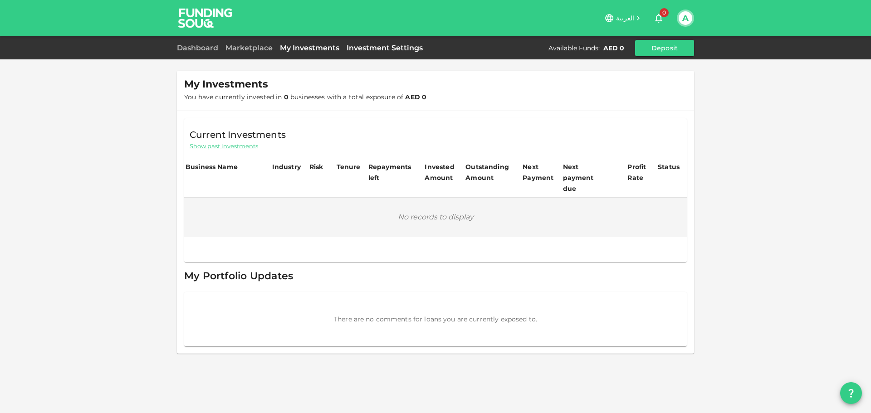
click at [383, 45] on link "Investment Settings" at bounding box center [384, 48] width 83 height 9
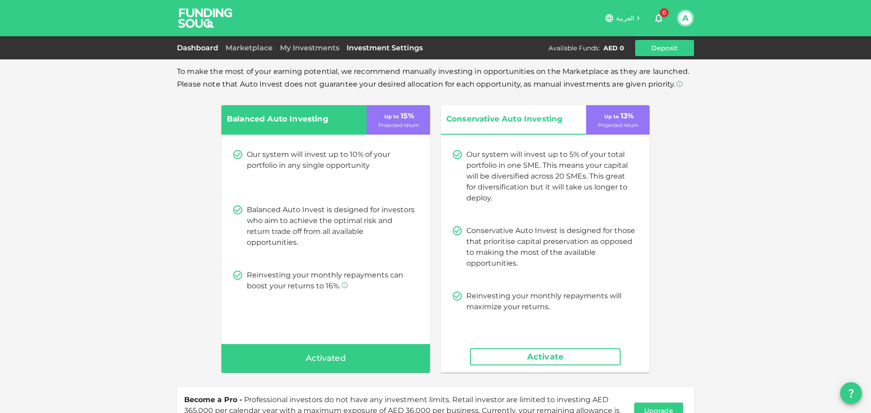
click at [210, 45] on link "Dashboard" at bounding box center [199, 48] width 45 height 9
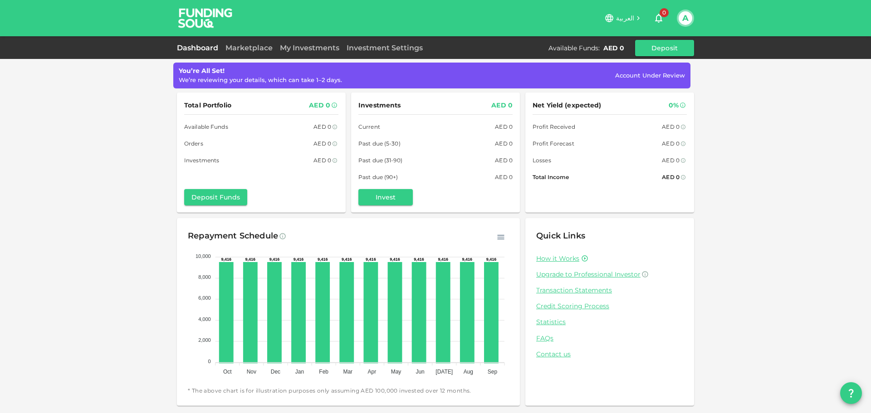
click at [669, 75] on span "Account Under Review" at bounding box center [650, 75] width 70 height 7
click at [627, 49] on div "Available Funds : AED 0" at bounding box center [588, 48] width 79 height 9
click at [651, 40] on button "Deposit" at bounding box center [664, 48] width 59 height 16
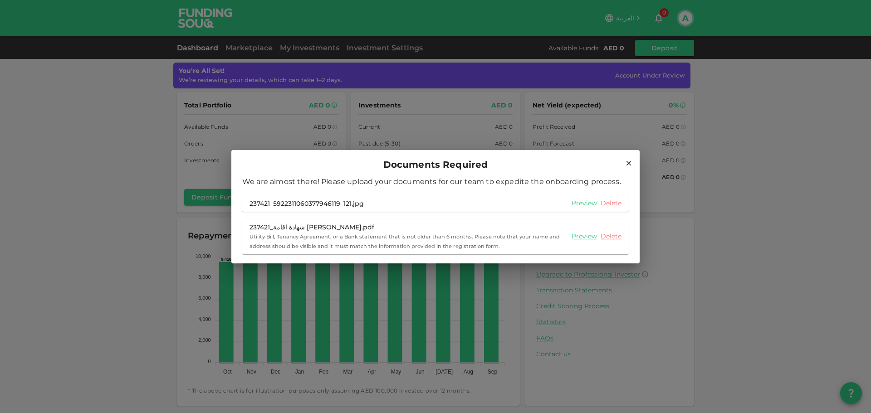
click at [630, 161] on icon at bounding box center [629, 163] width 8 height 8
